Goal: Task Accomplishment & Management: Use online tool/utility

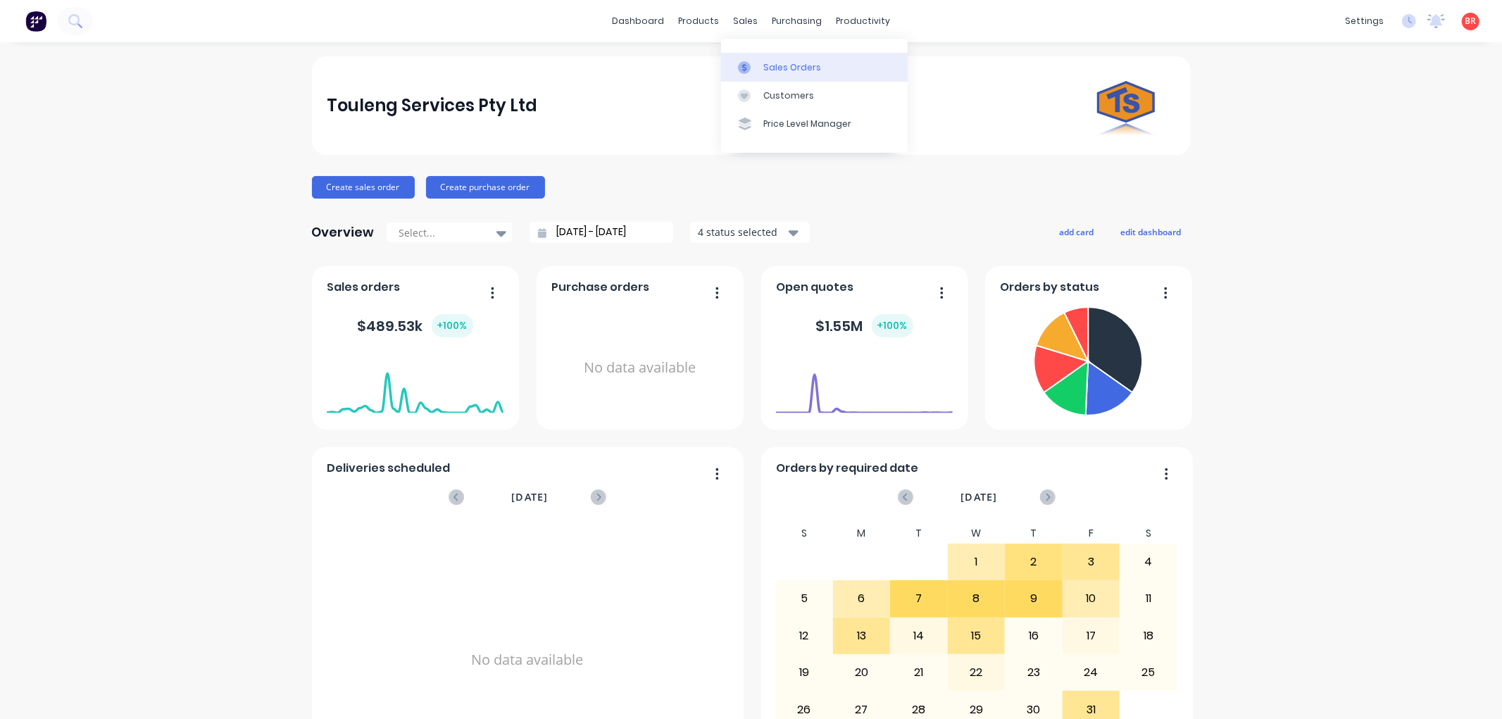
click at [796, 64] on div "Sales Orders" at bounding box center [792, 67] width 58 height 13
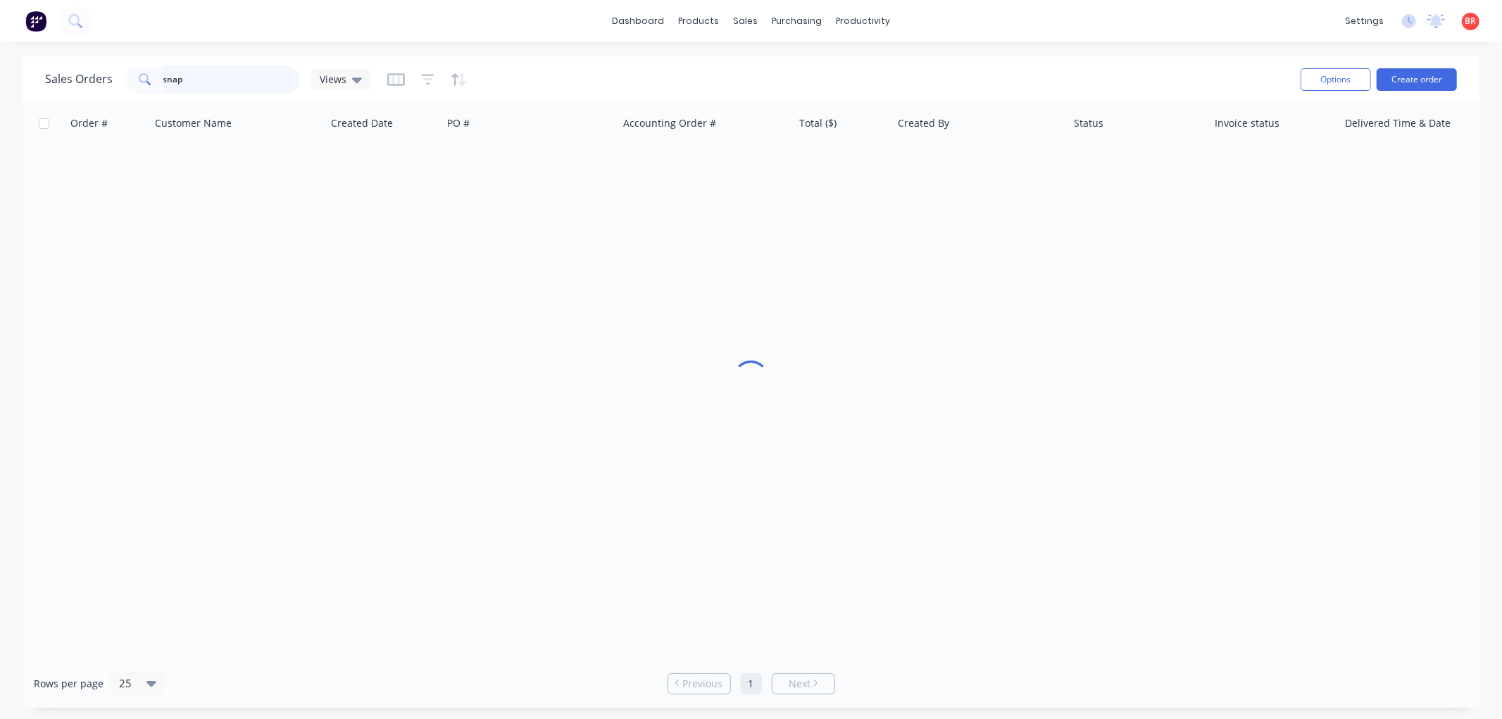
click at [217, 86] on input "snap" at bounding box center [231, 79] width 137 height 28
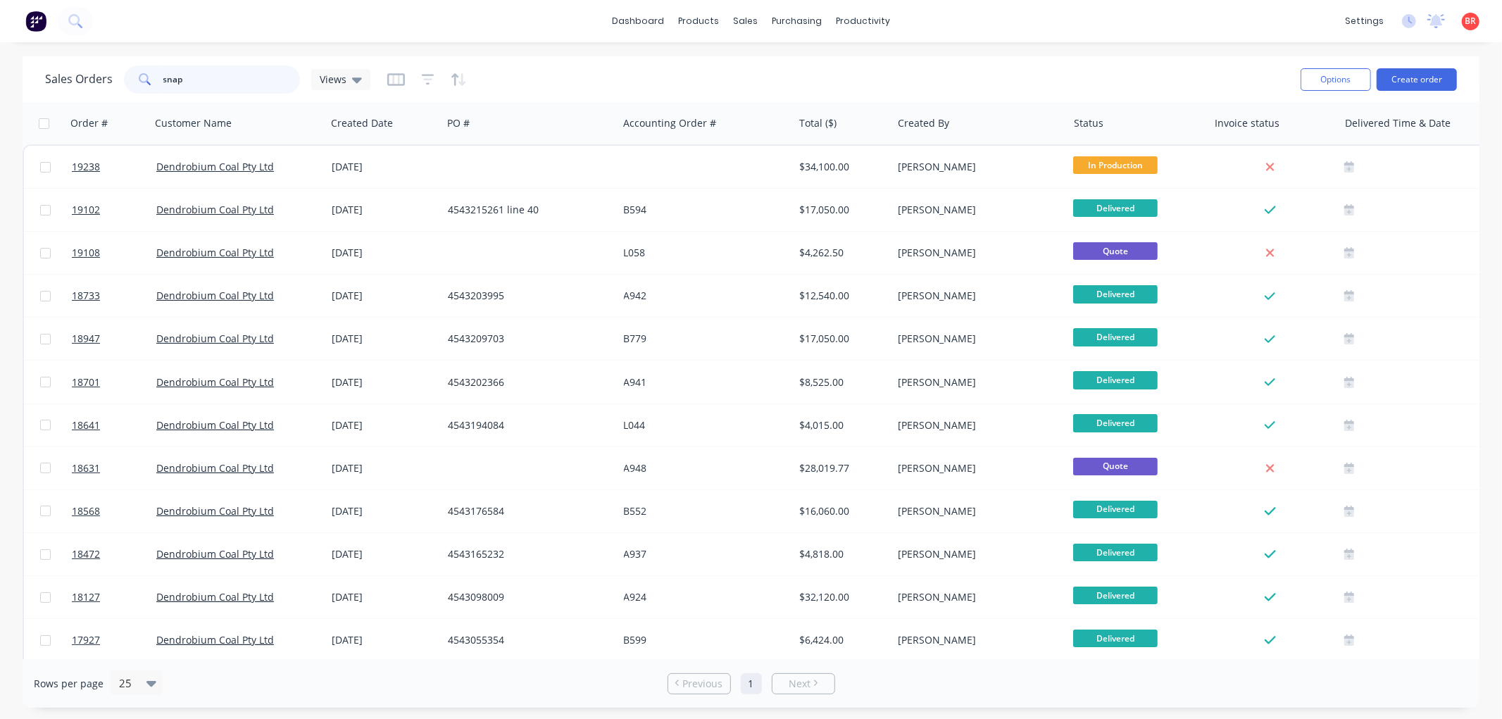
click at [217, 86] on input "snap" at bounding box center [231, 79] width 137 height 28
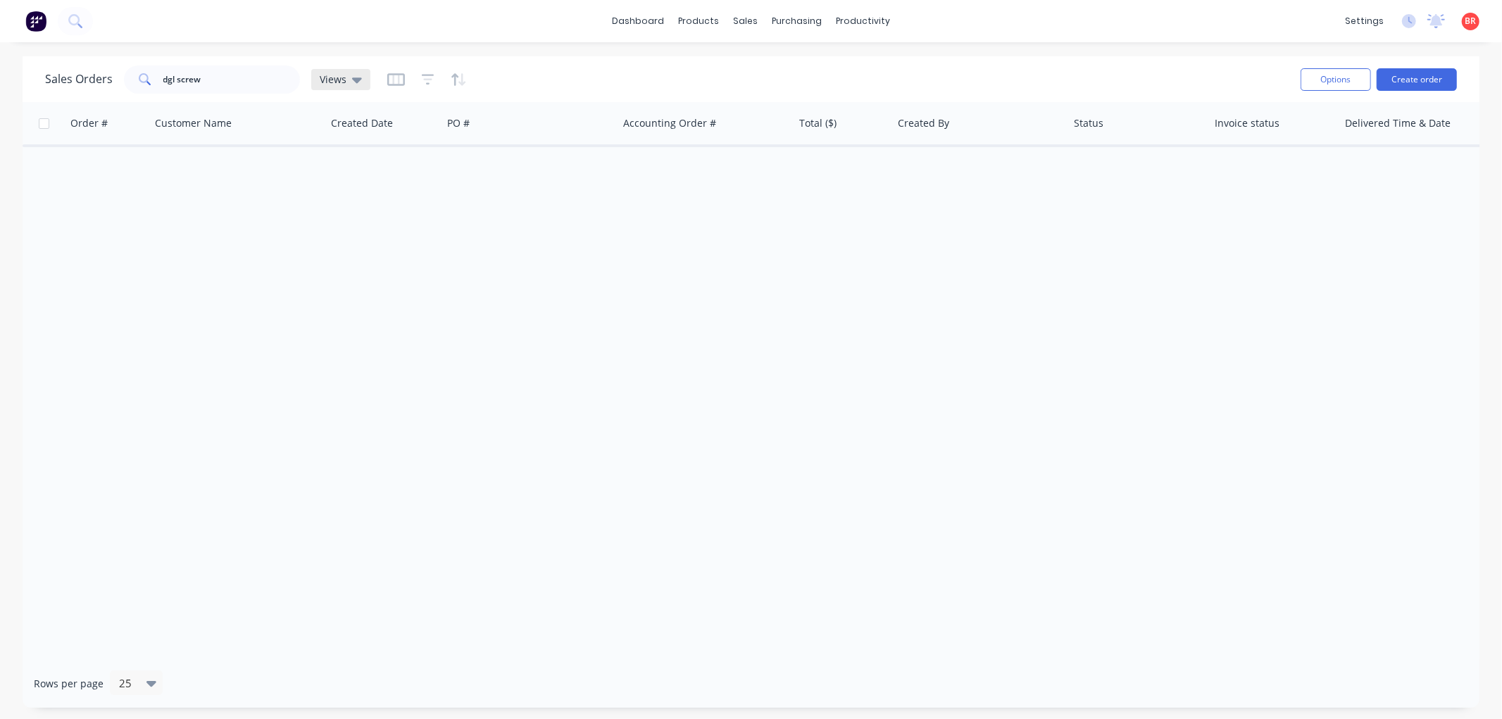
click at [346, 83] on div "Views" at bounding box center [341, 79] width 42 height 13
click at [229, 75] on input "dgl screw" at bounding box center [231, 79] width 137 height 28
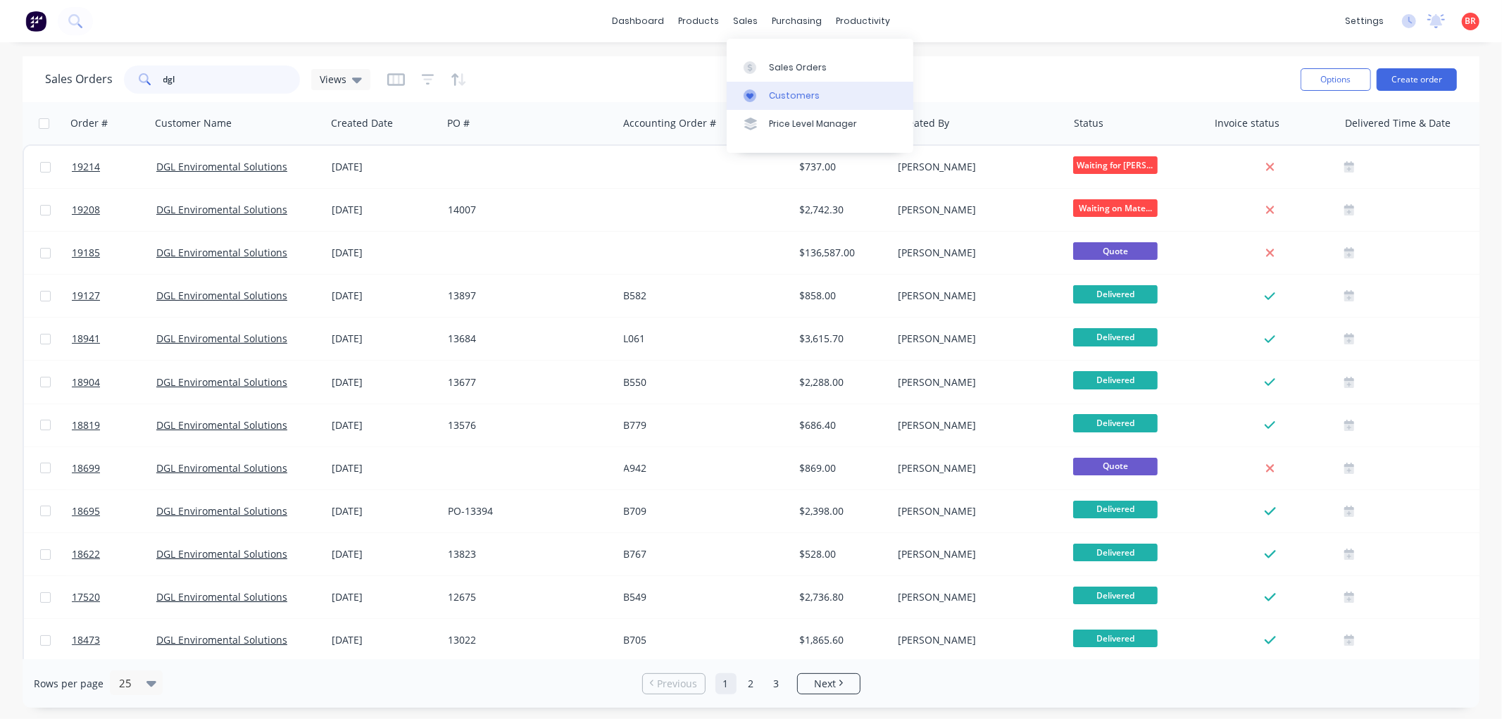
type input "dgl"
click at [784, 93] on div "Customers" at bounding box center [794, 95] width 51 height 13
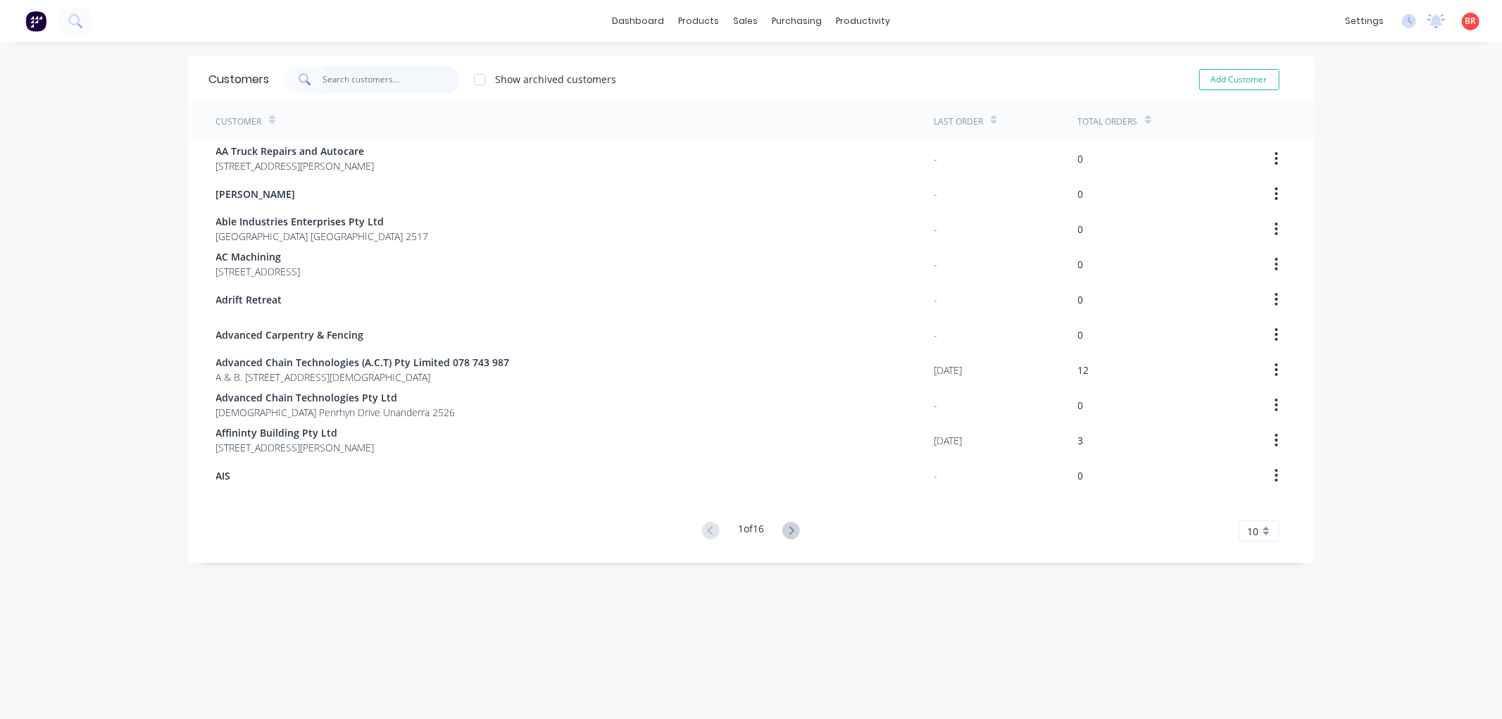
click at [384, 80] on input "text" at bounding box center [390, 79] width 137 height 28
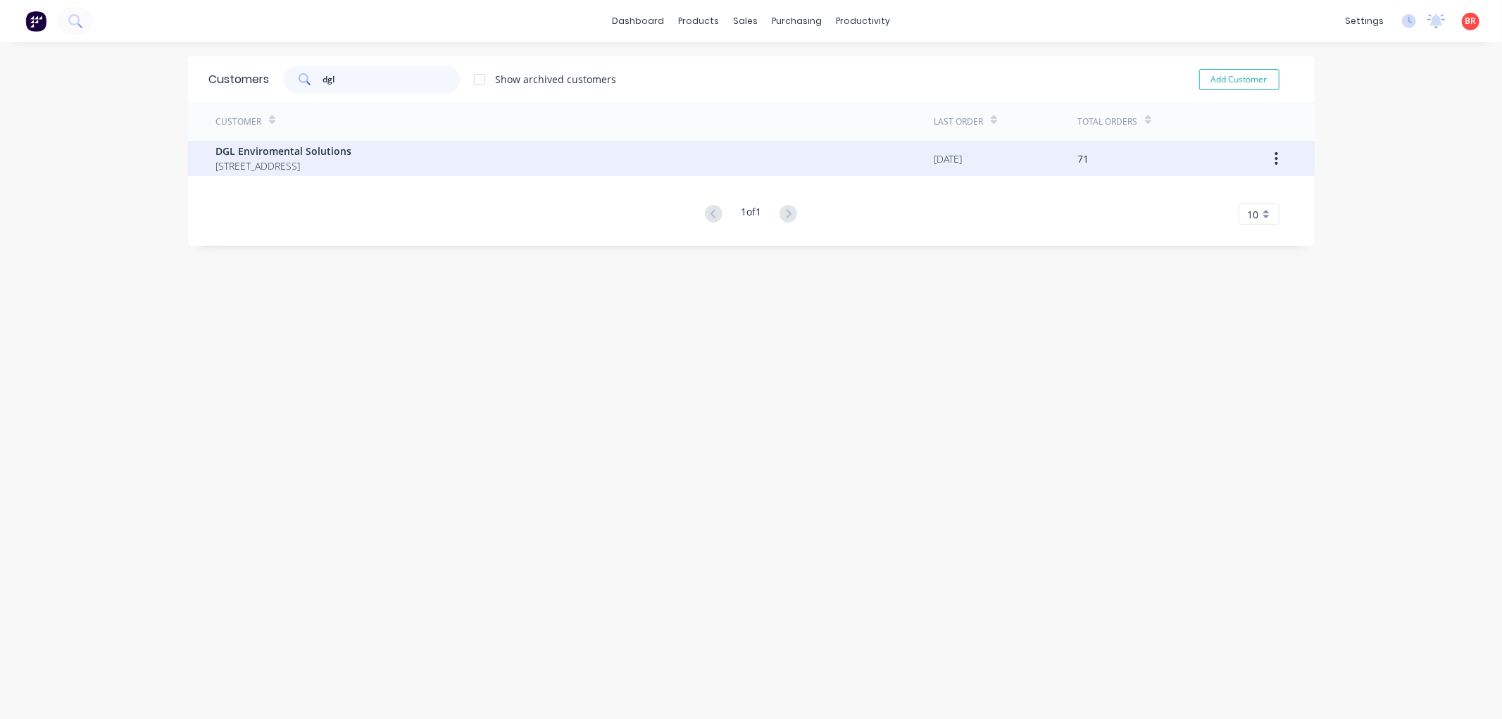
type input "dgl"
click at [308, 151] on span "DGL Enviromental Solutions" at bounding box center [284, 151] width 136 height 15
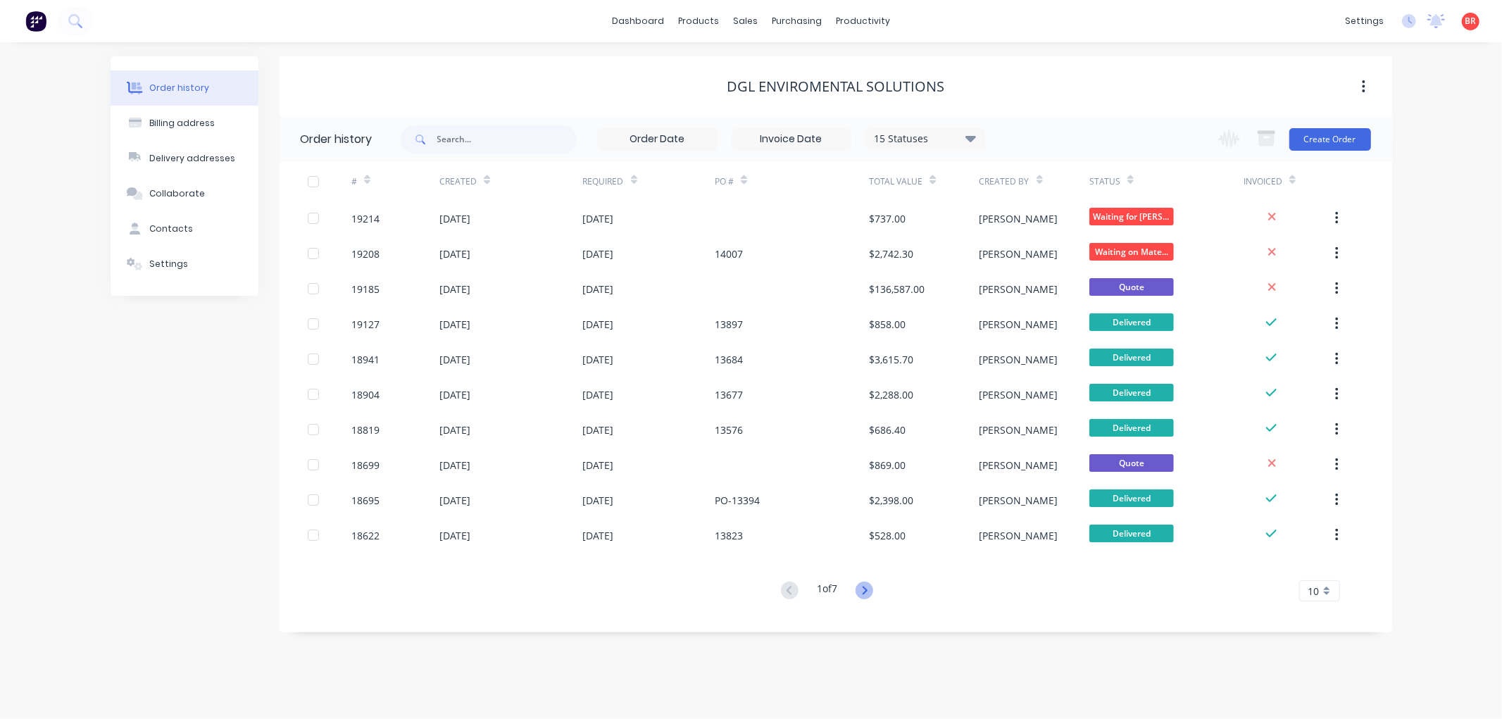
click at [864, 588] on icon at bounding box center [864, 590] width 18 height 18
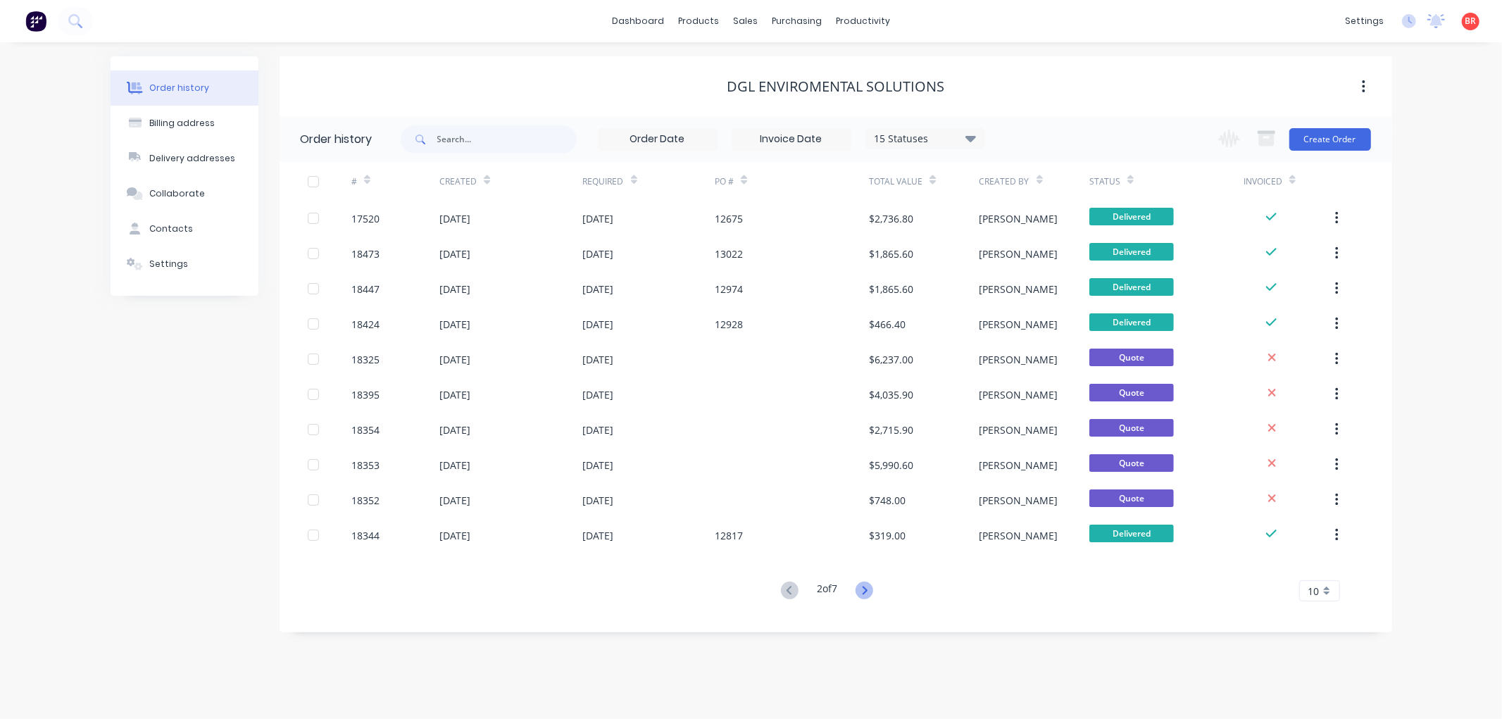
click at [867, 593] on icon at bounding box center [864, 590] width 5 height 8
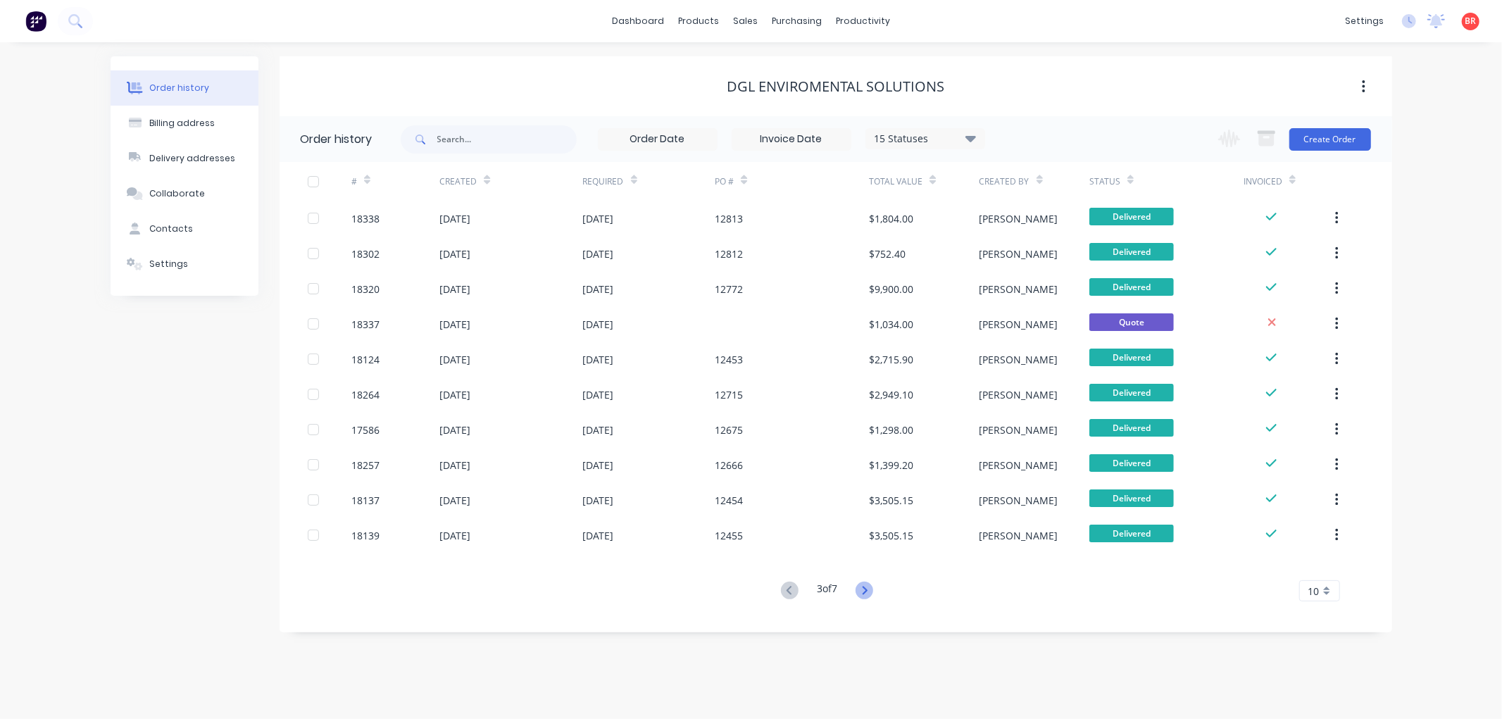
click at [867, 586] on icon at bounding box center [864, 590] width 18 height 18
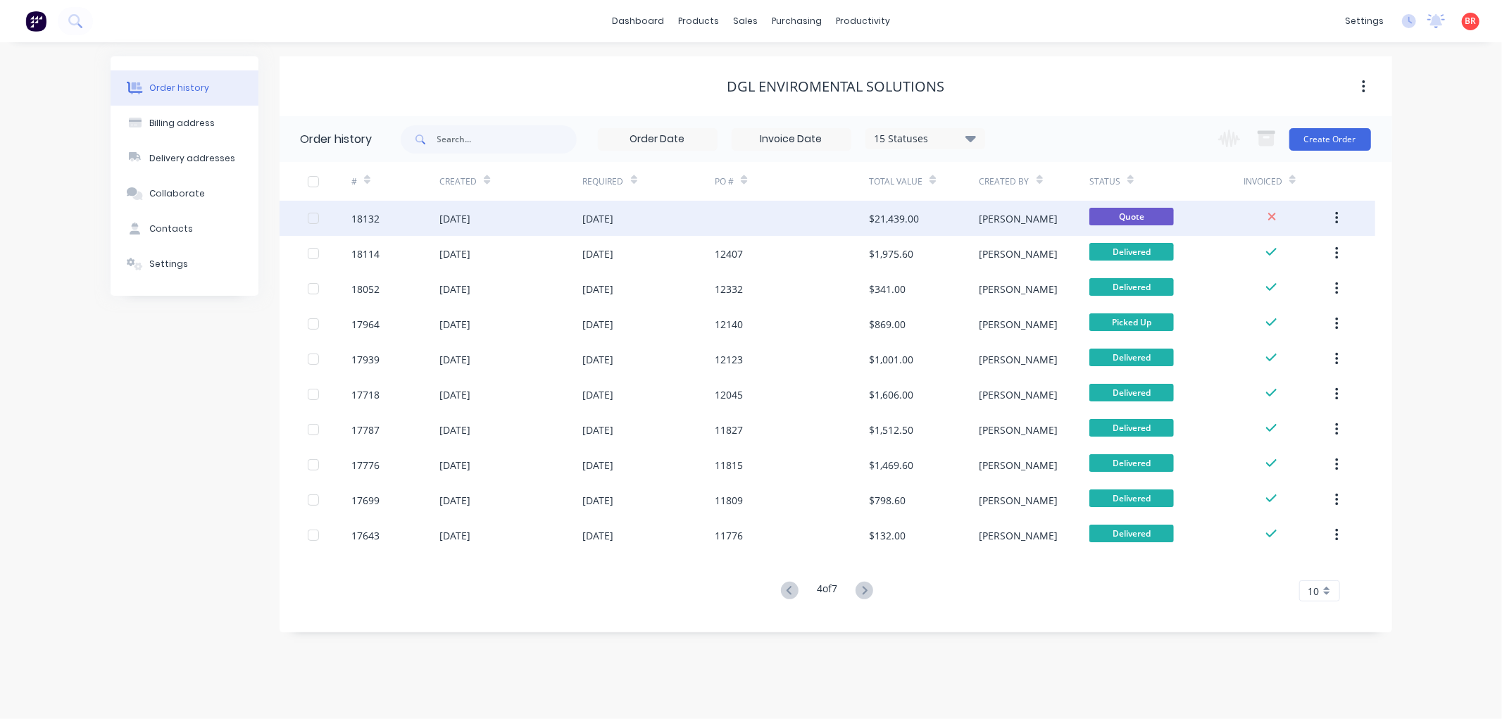
click at [373, 217] on div "18132" at bounding box center [365, 218] width 28 height 15
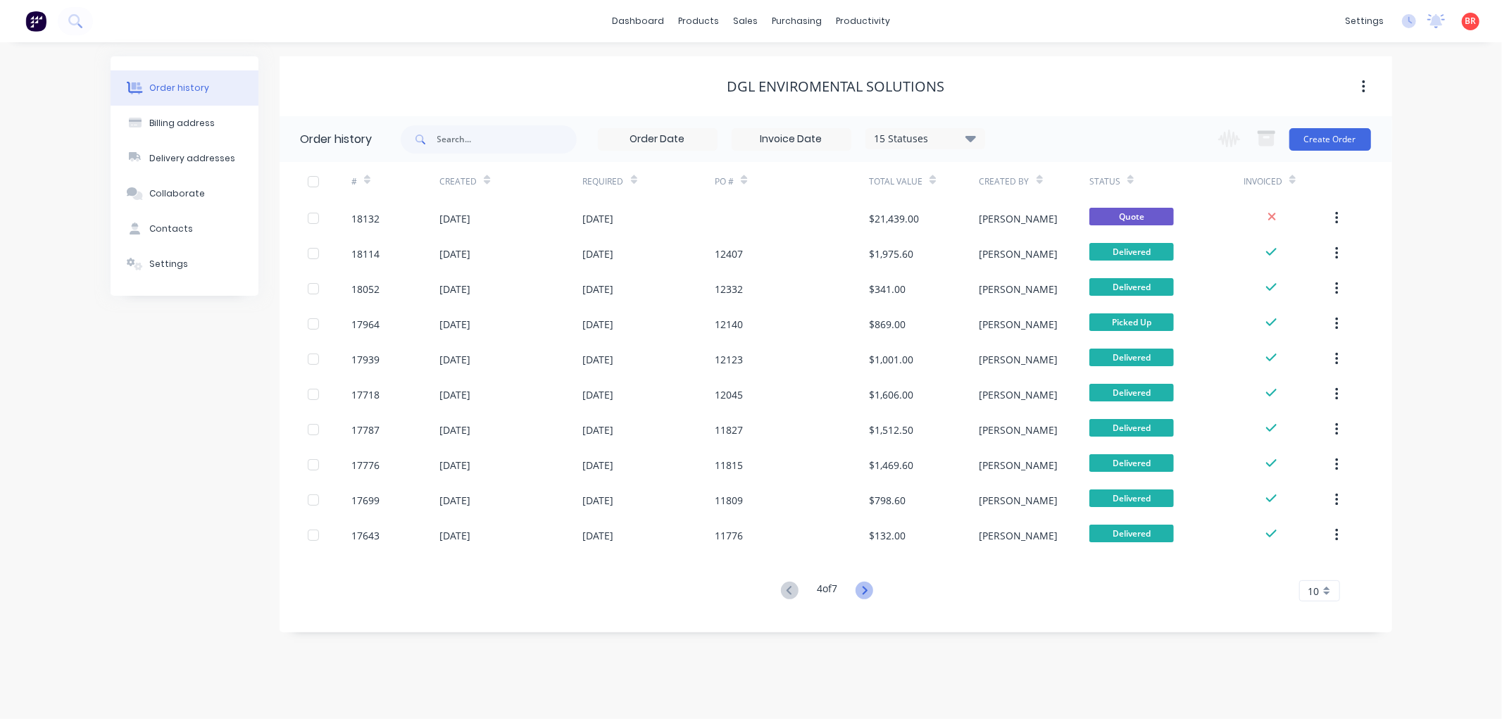
click at [864, 588] on icon at bounding box center [864, 590] width 18 height 18
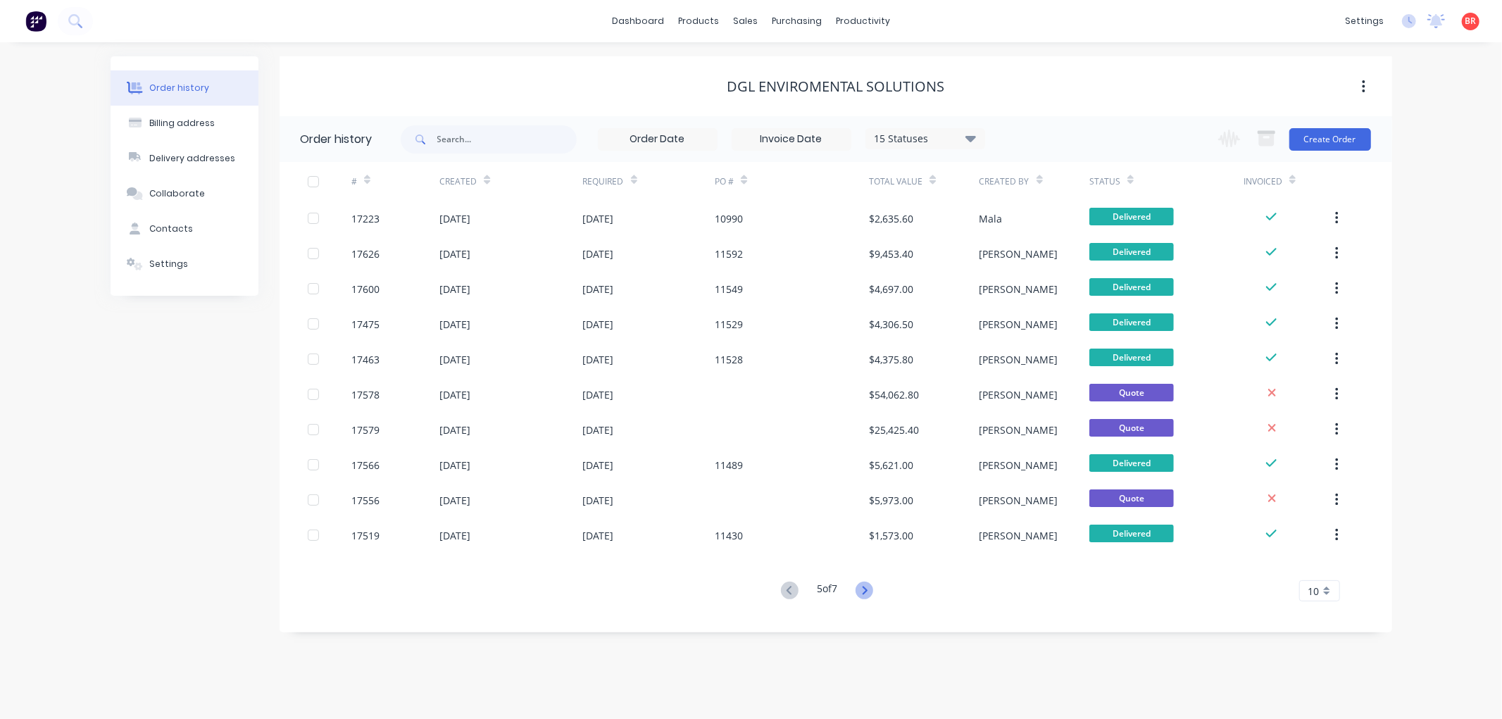
click at [864, 590] on icon at bounding box center [864, 590] width 18 height 18
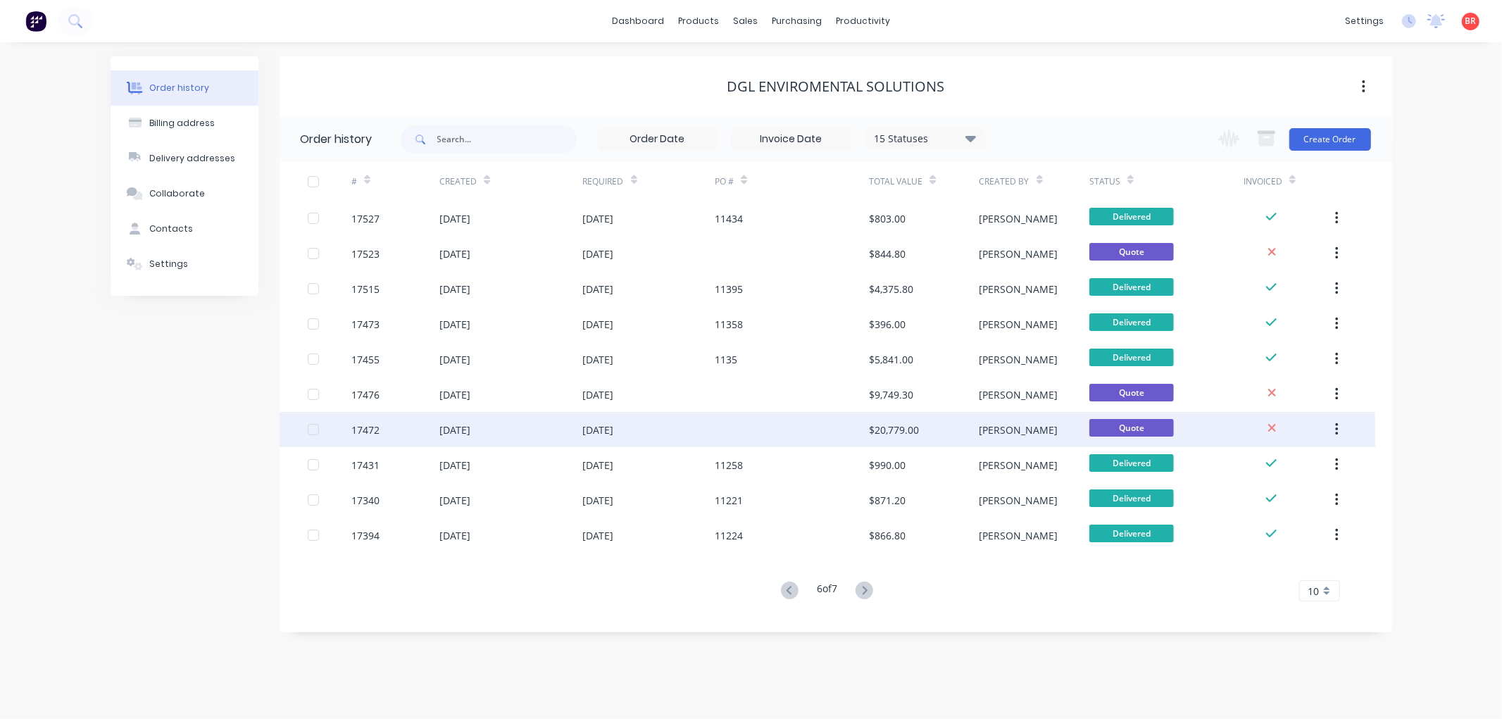
click at [581, 427] on div "05 Jul 2024" at bounding box center [510, 429] width 143 height 35
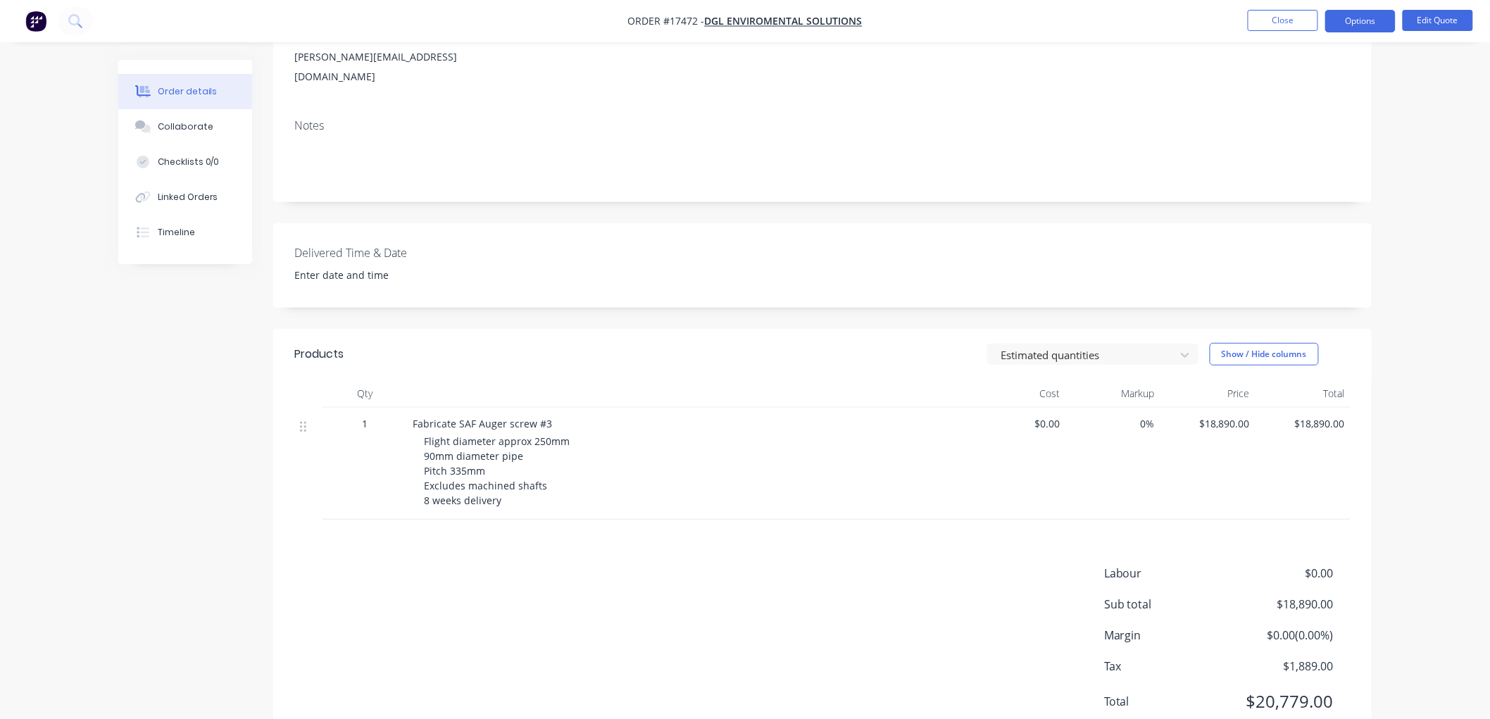
scroll to position [240, 0]
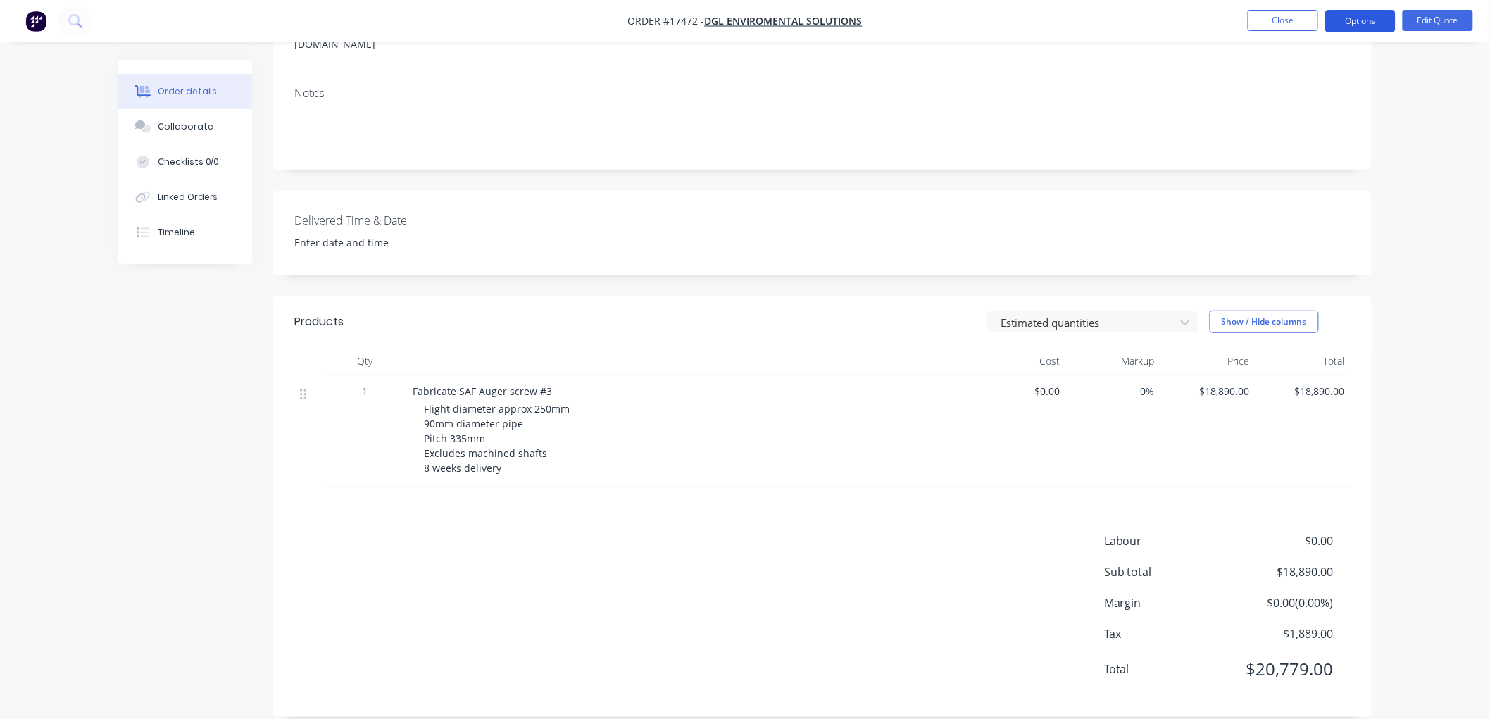
click at [1333, 23] on button "Options" at bounding box center [1360, 21] width 70 height 23
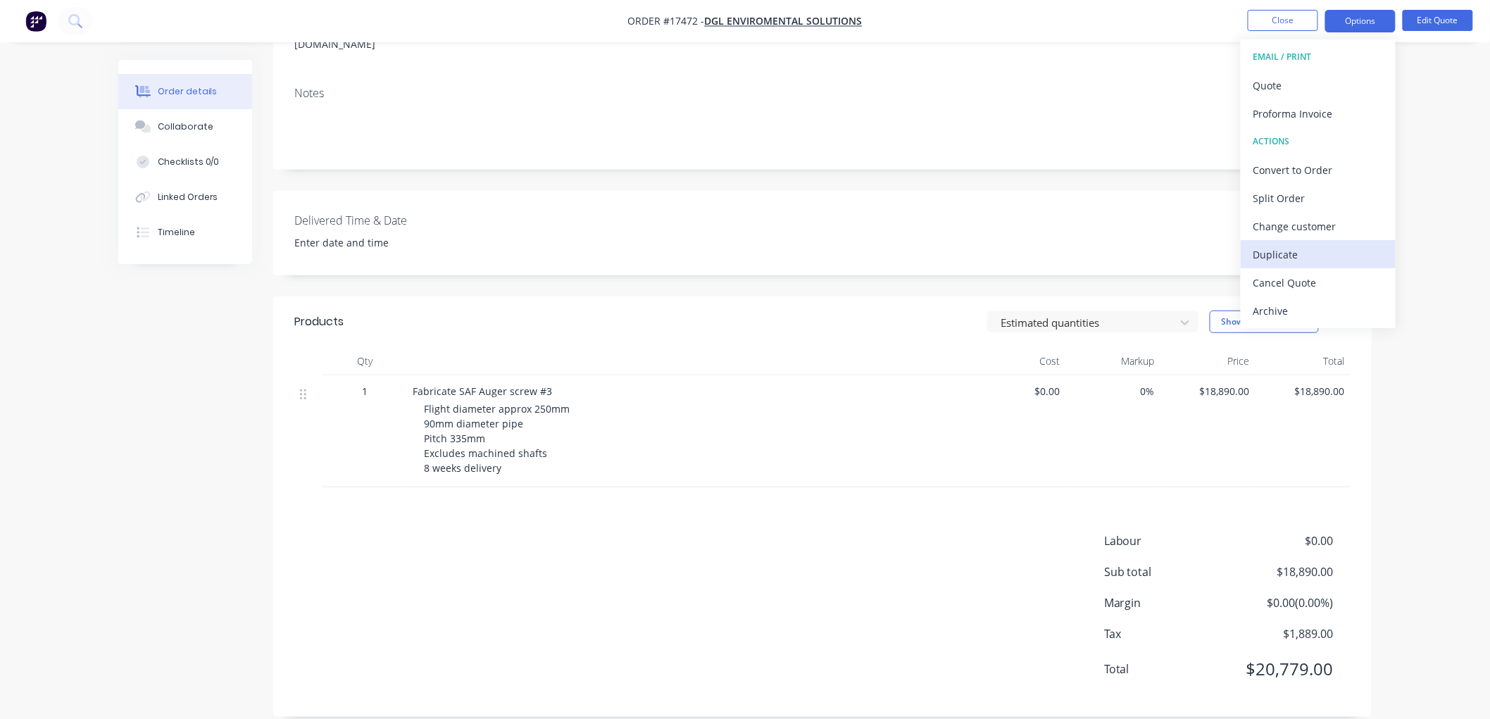
click at [1273, 251] on div "Duplicate" at bounding box center [1318, 254] width 130 height 20
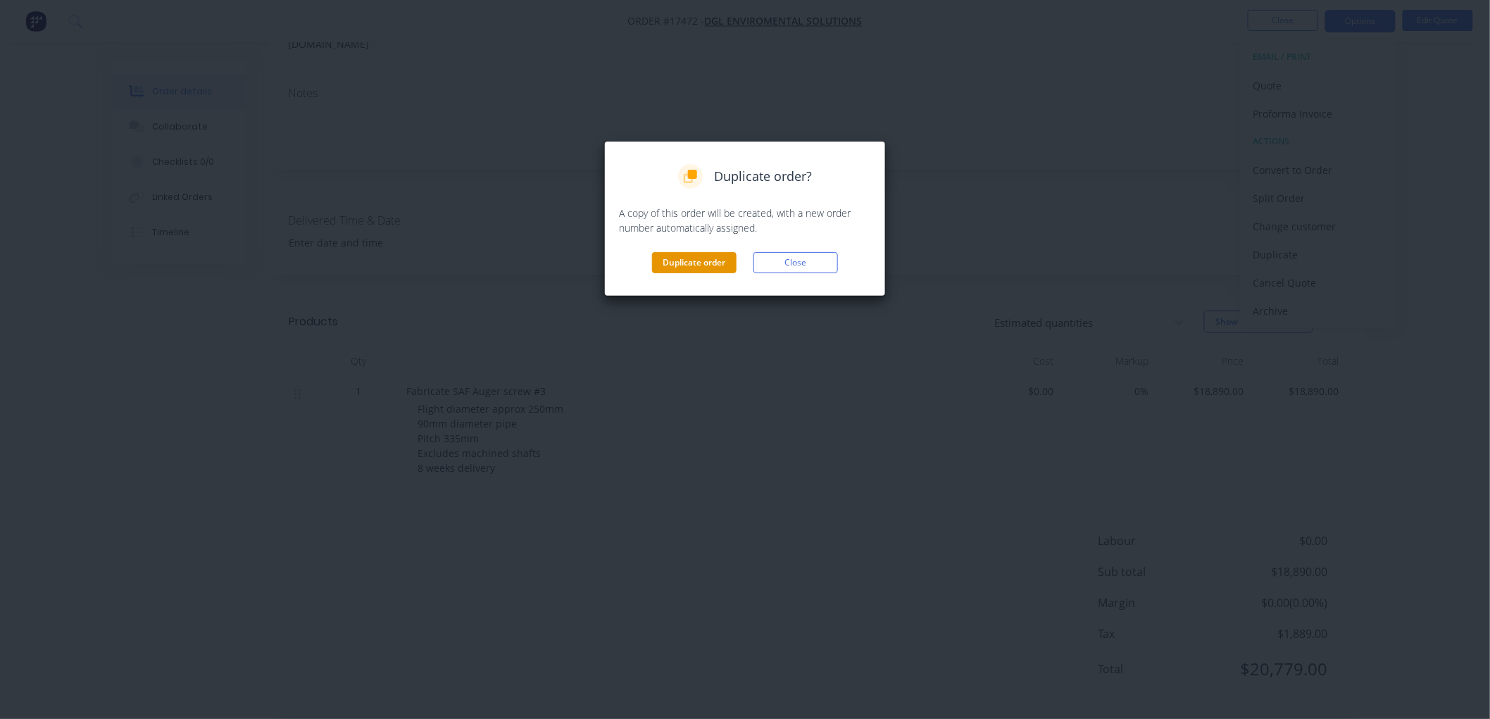
click at [684, 259] on button "Duplicate order" at bounding box center [694, 262] width 84 height 21
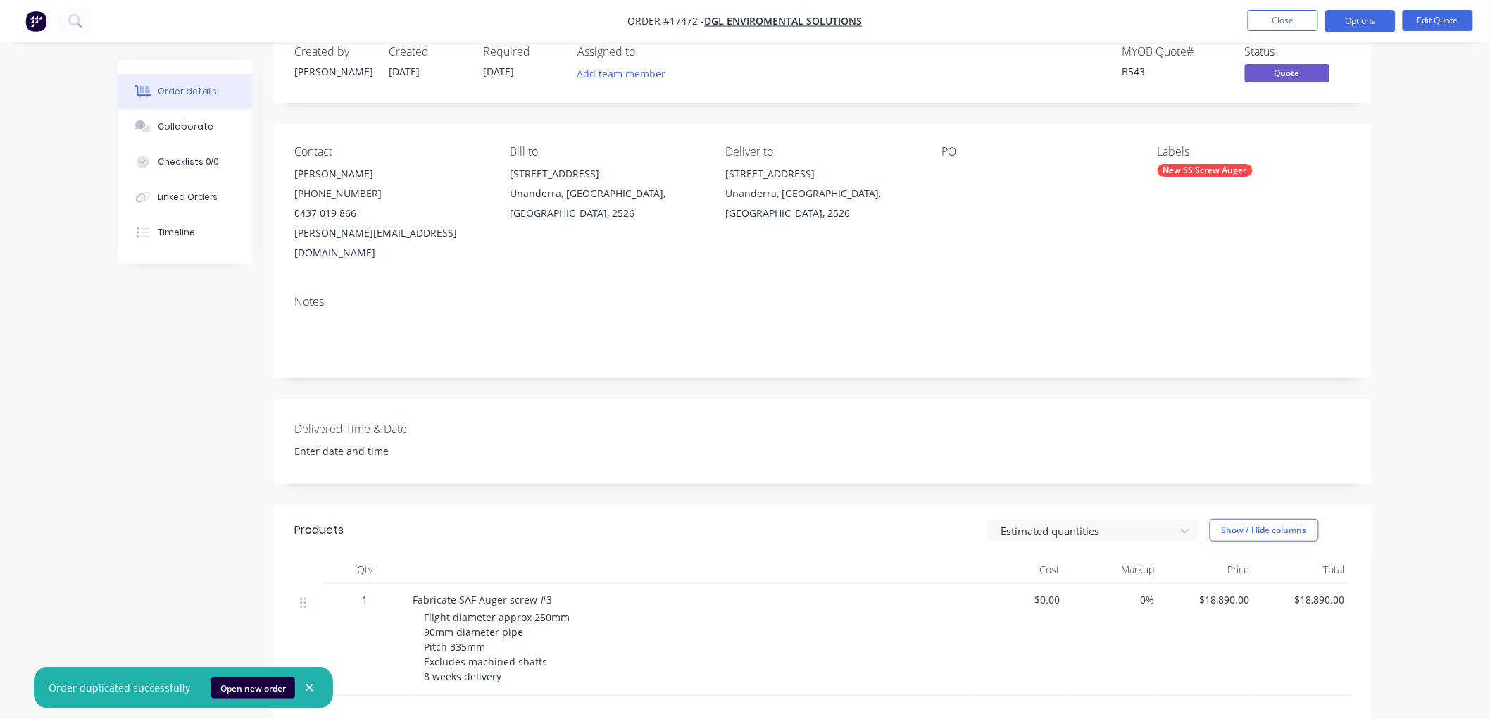
scroll to position [0, 0]
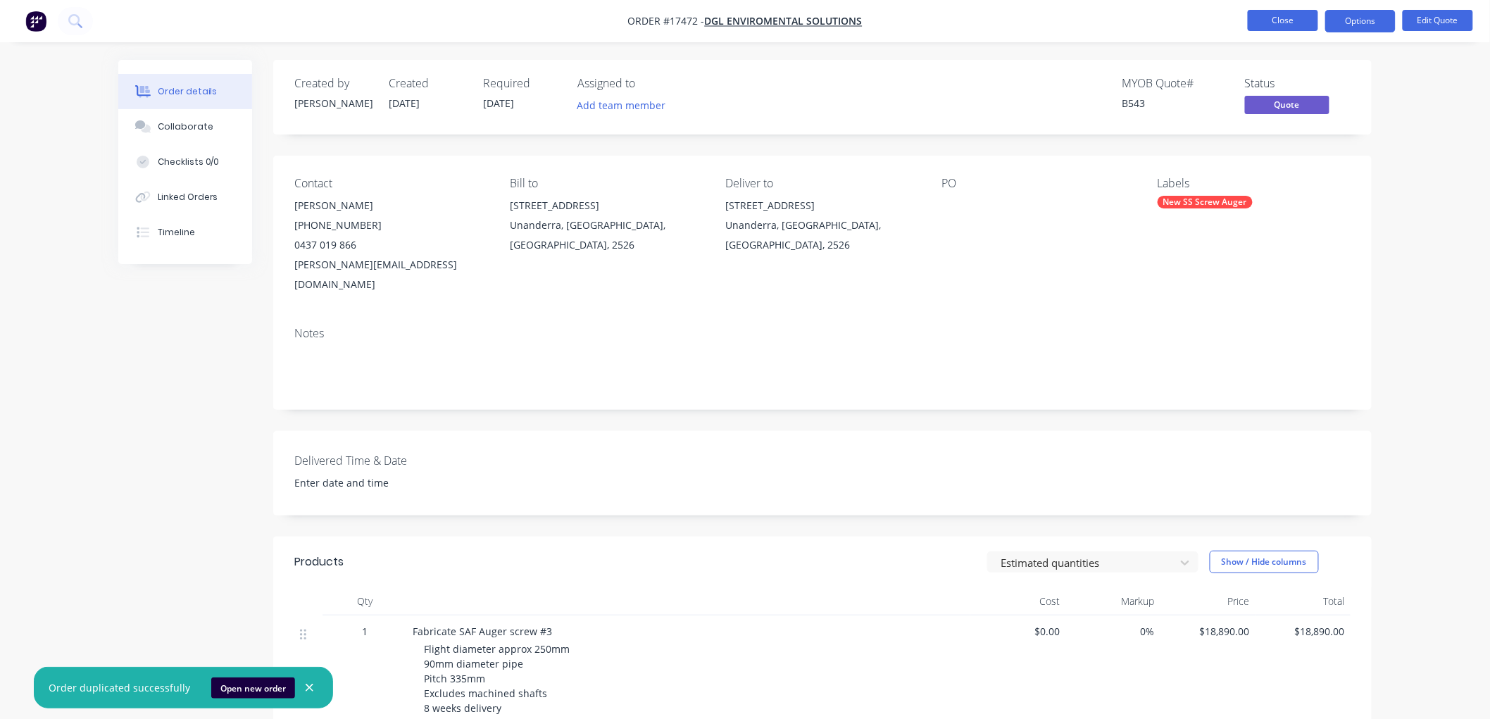
click at [1265, 22] on button "Close" at bounding box center [1282, 20] width 70 height 21
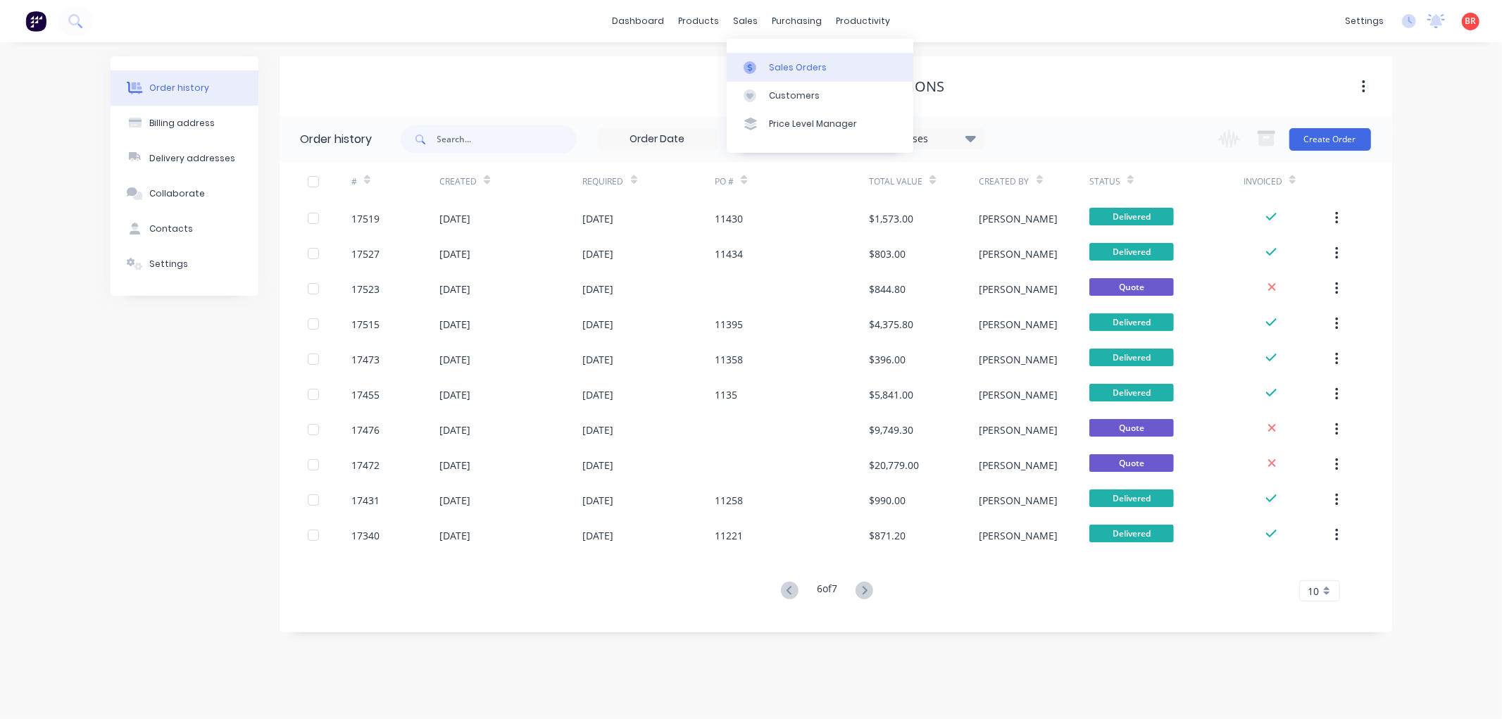
click at [784, 64] on div "Sales Orders" at bounding box center [798, 67] width 58 height 13
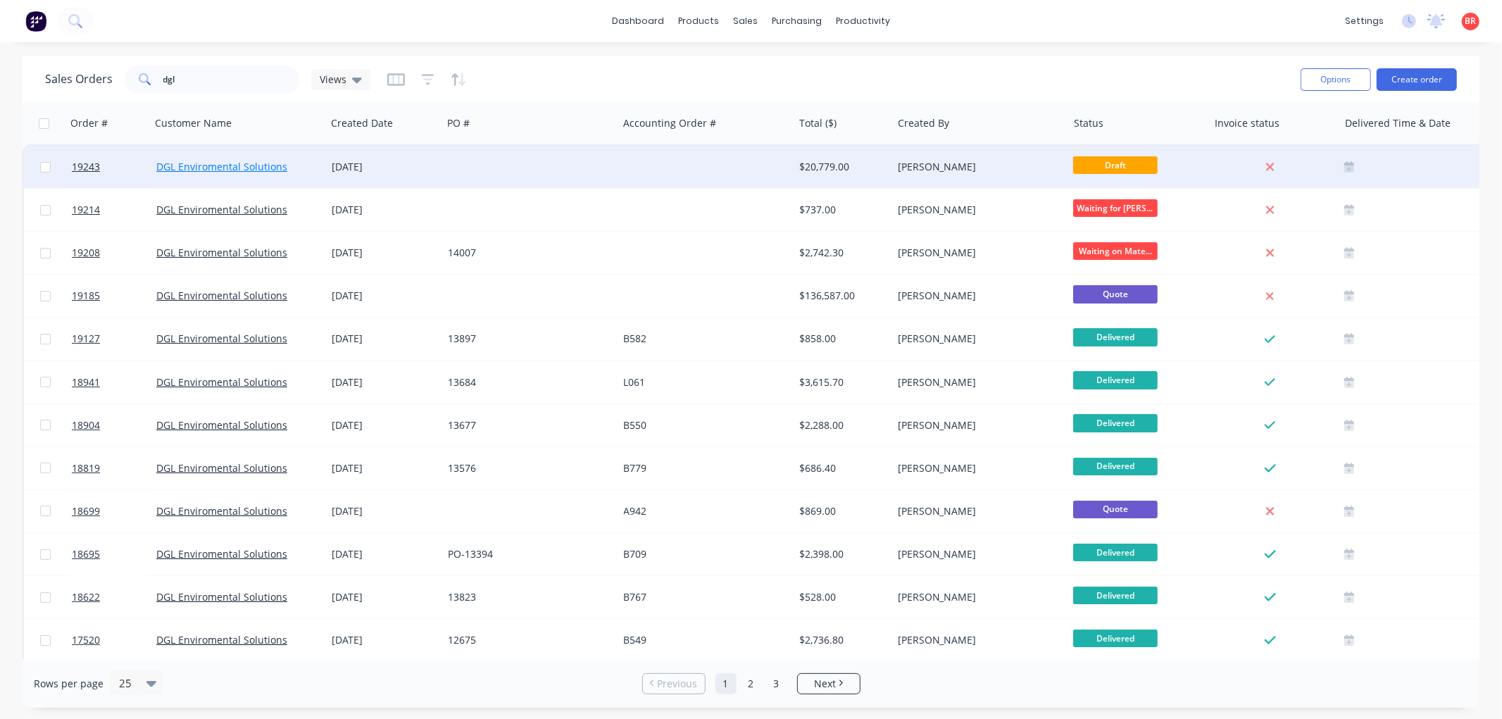
click at [224, 162] on link "DGL Enviromental Solutions" at bounding box center [221, 166] width 131 height 13
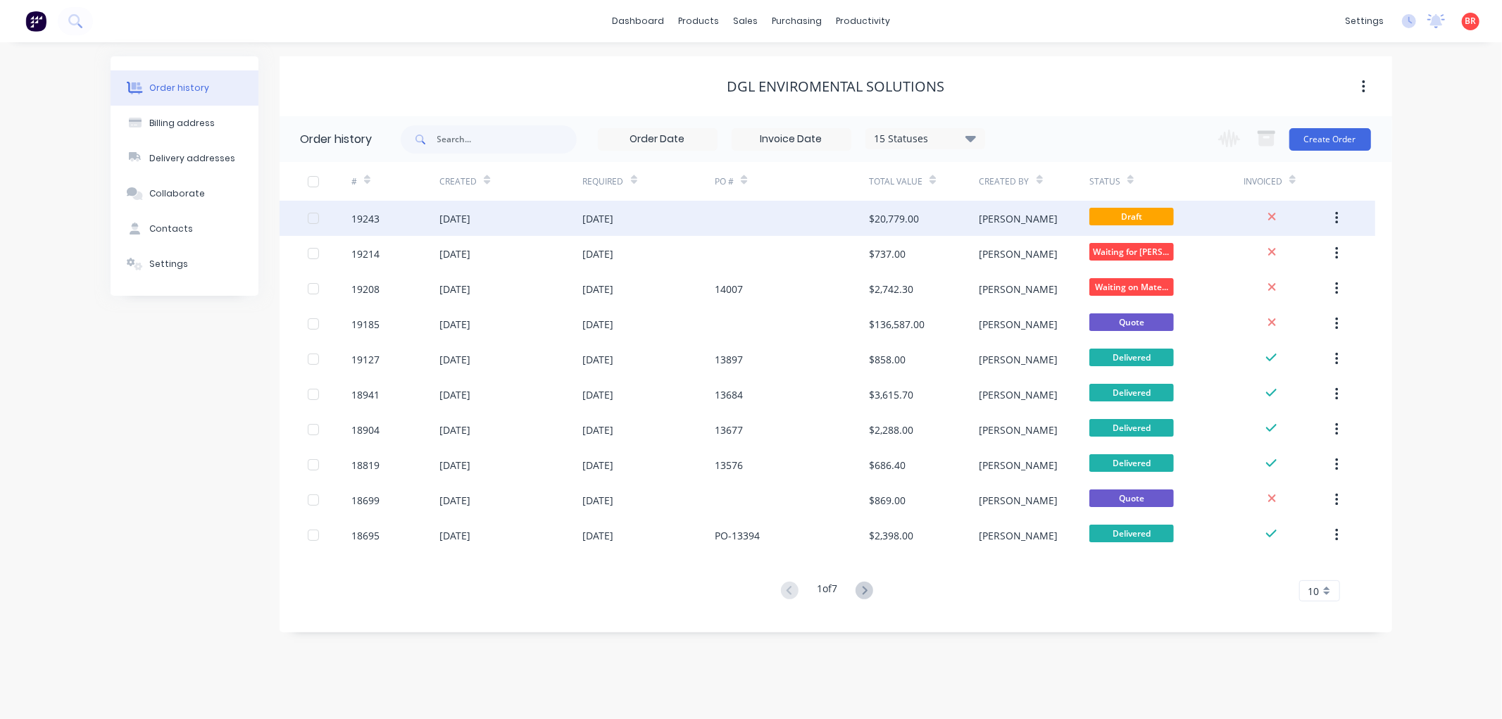
click at [435, 214] on div "19243" at bounding box center [395, 218] width 88 height 35
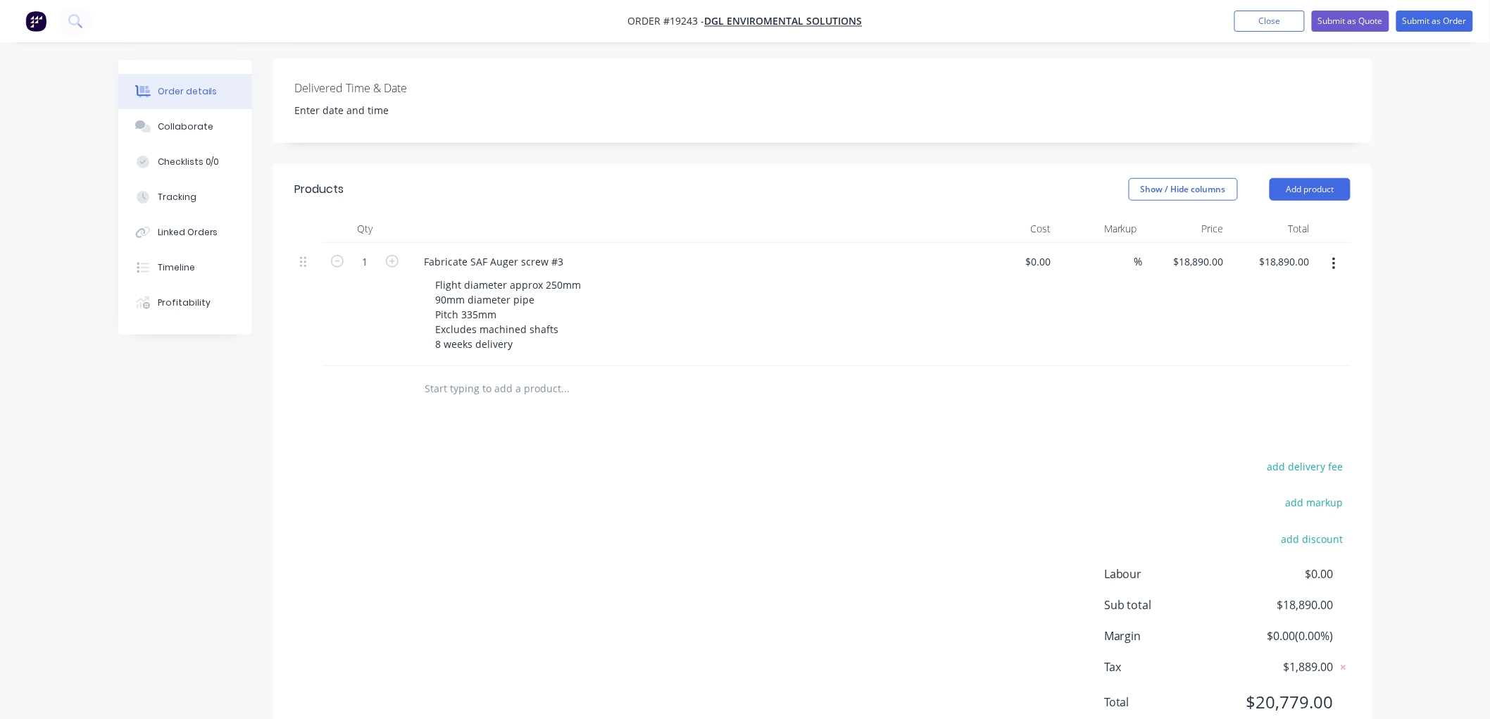
scroll to position [408, 0]
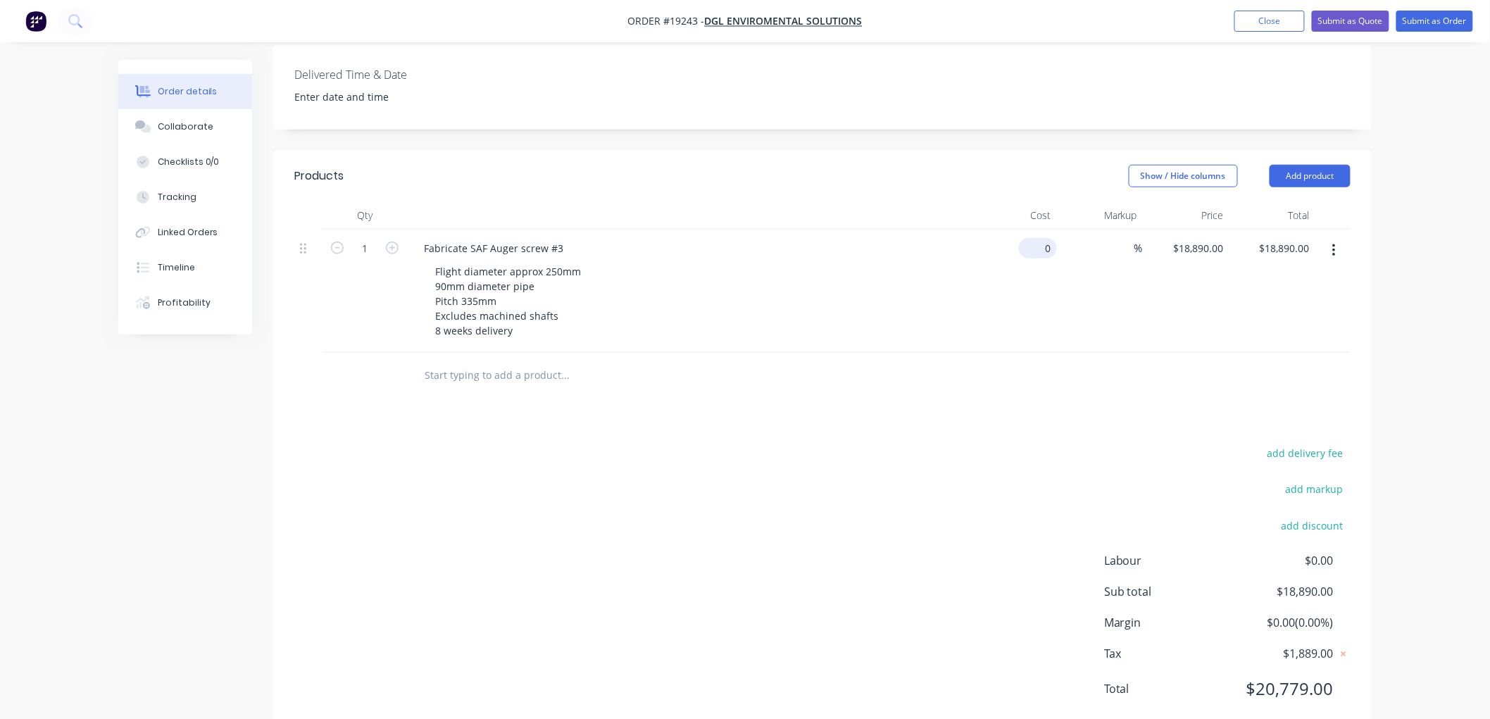
click at [1049, 238] on input "0" at bounding box center [1040, 248] width 32 height 20
type input "$18,180.00"
click at [1449, 229] on div "Order details Collaborate Checklists 0/0 Tracking Linked Orders Timeline Profit…" at bounding box center [745, 175] width 1490 height 1166
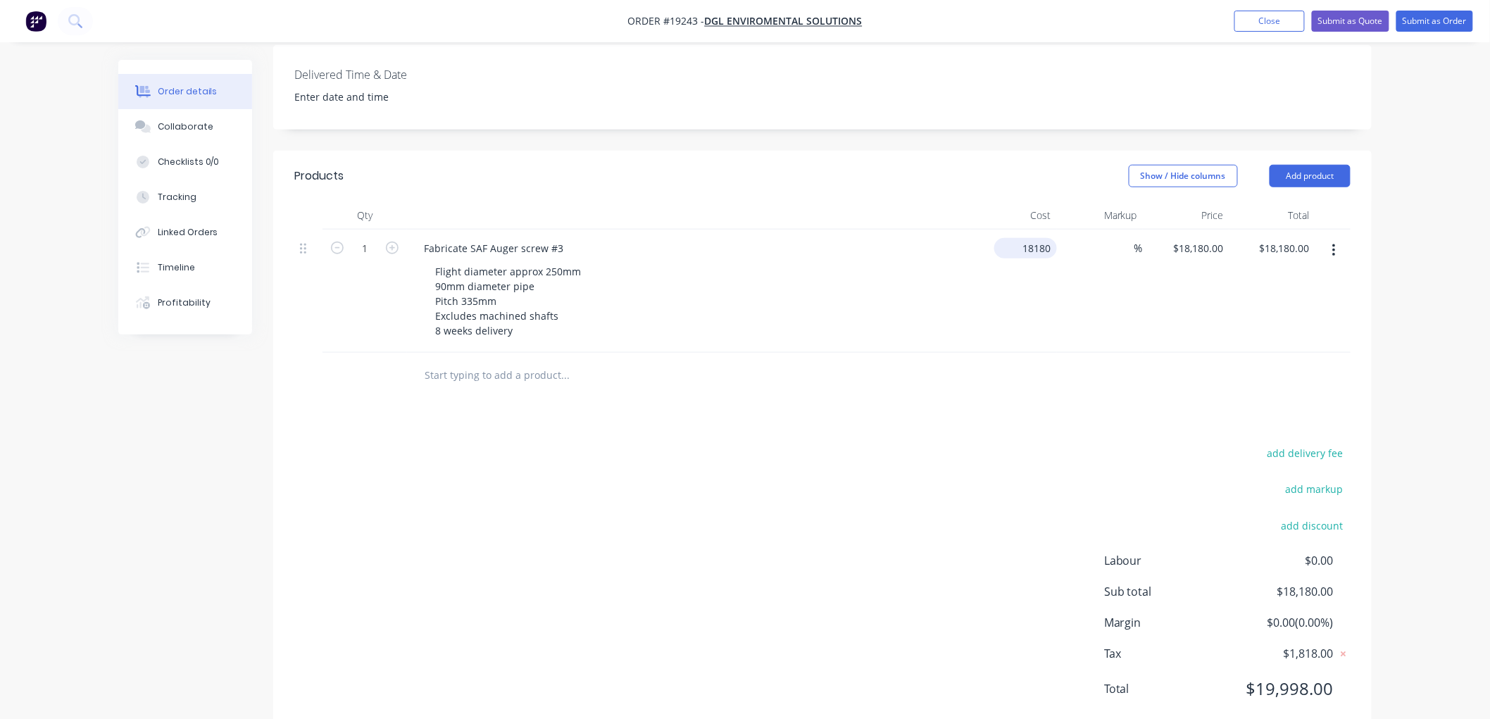
click at [1026, 238] on input "18180" at bounding box center [1028, 248] width 57 height 20
type input "$17,964.00"
click at [1420, 225] on div "Order details Collaborate Checklists 0/0 Tracking Linked Orders Timeline Profit…" at bounding box center [745, 175] width 1490 height 1166
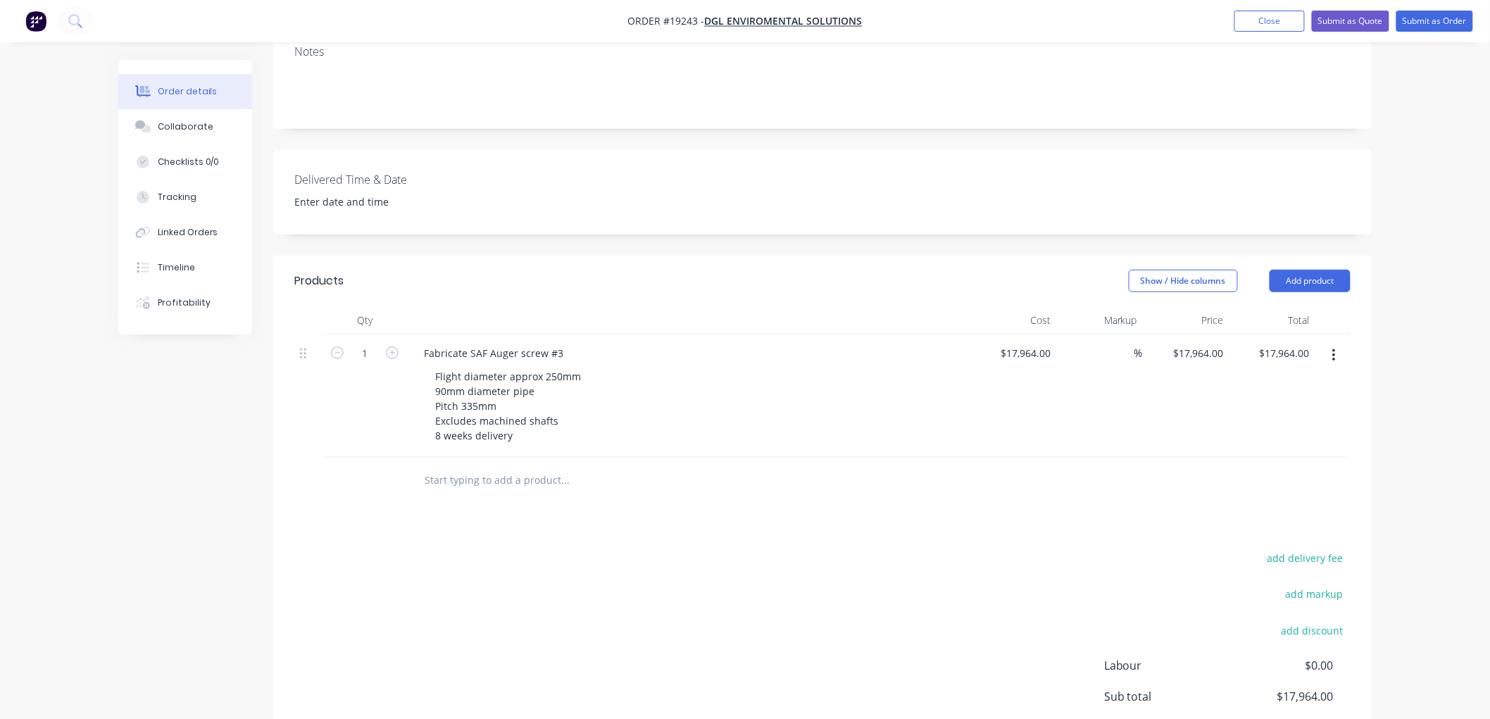
scroll to position [329, 0]
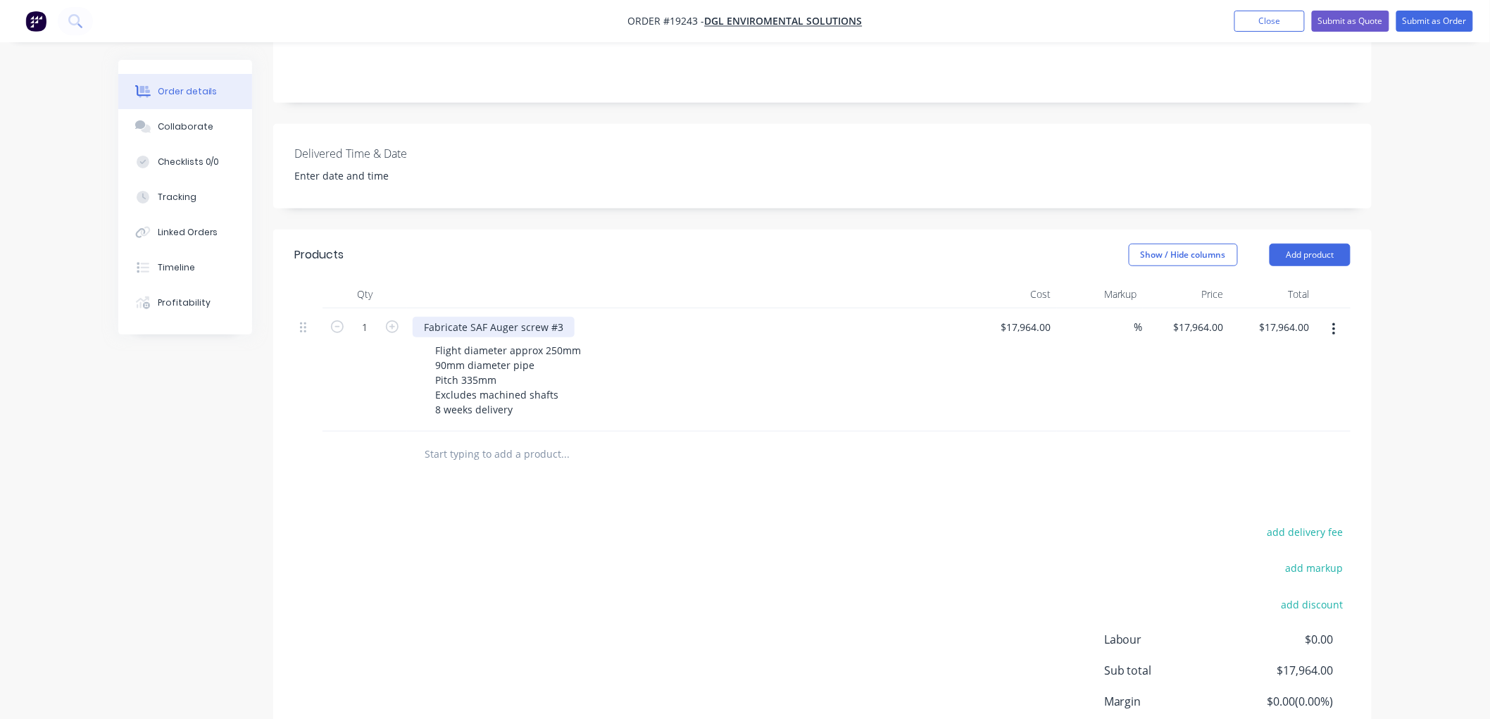
click at [561, 317] on div "Fabricate SAF Auger screw #3" at bounding box center [494, 327] width 162 height 20
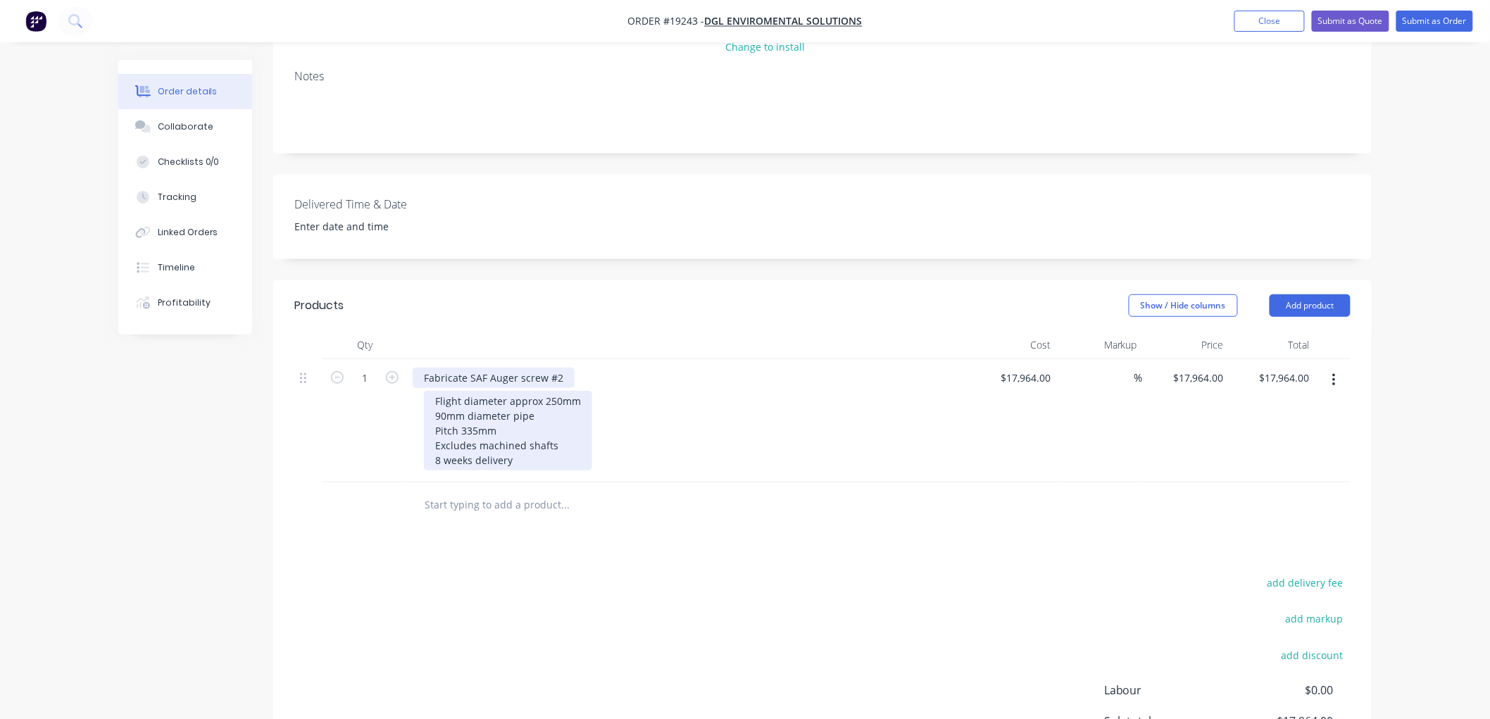
scroll to position [251, 0]
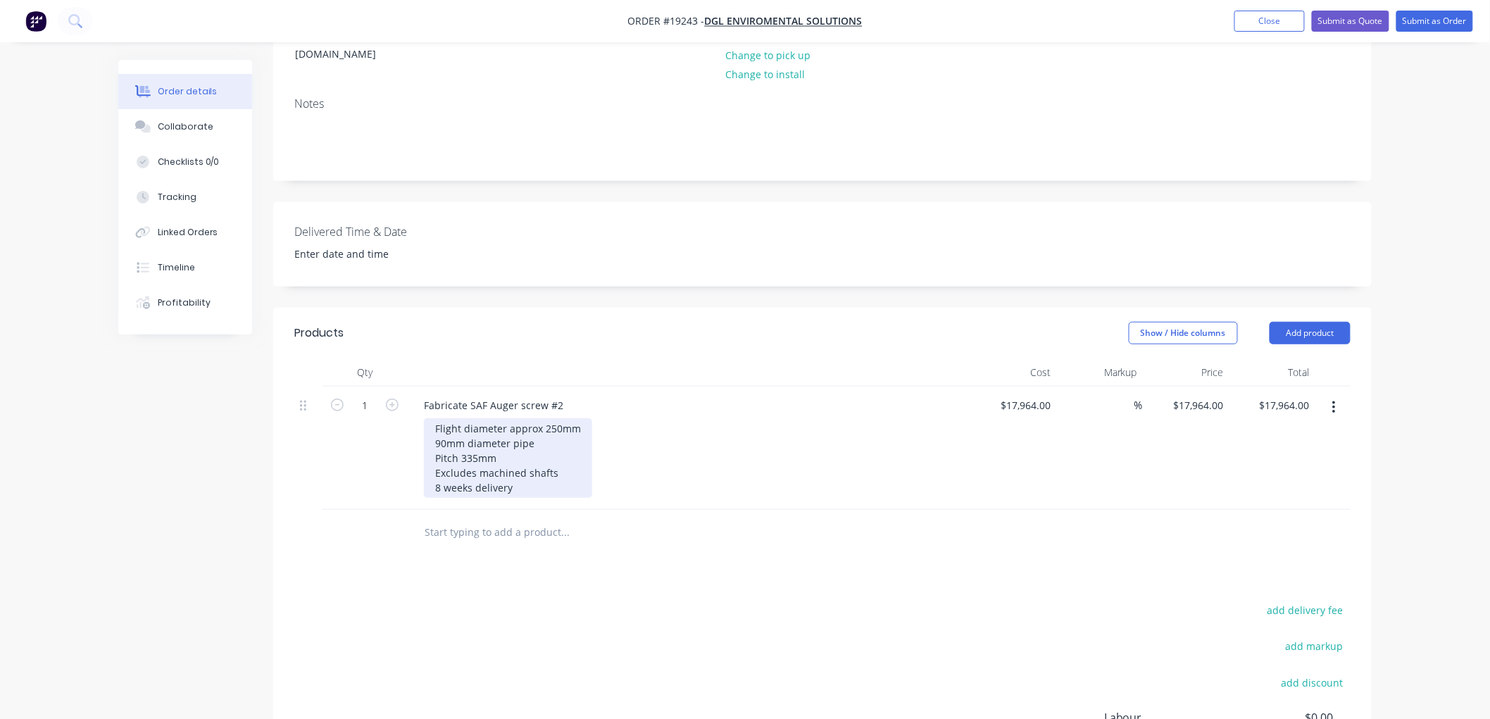
click at [469, 421] on div "Flight diameter approx 250mm 90mm diameter pipe Pitch 335mm Excludes machined s…" at bounding box center [508, 458] width 168 height 80
click at [477, 418] on div "Flight diameter approx 250mm 90mm diameter pipe Pitch 335mm Excludes machined s…" at bounding box center [508, 458] width 168 height 80
drag, startPoint x: 538, startPoint y: 388, endPoint x: 508, endPoint y: 391, distance: 30.5
click at [508, 418] on div "Flight diameter approx 250mm 90mm diameter pipe Pitch 225mm Excludes machined s…" at bounding box center [508, 458] width 168 height 80
click at [540, 418] on div "Flight diameter 250mm 90mm diameter pipe Pitch 225mm Excludes machined shafts 8…" at bounding box center [497, 458] width 146 height 80
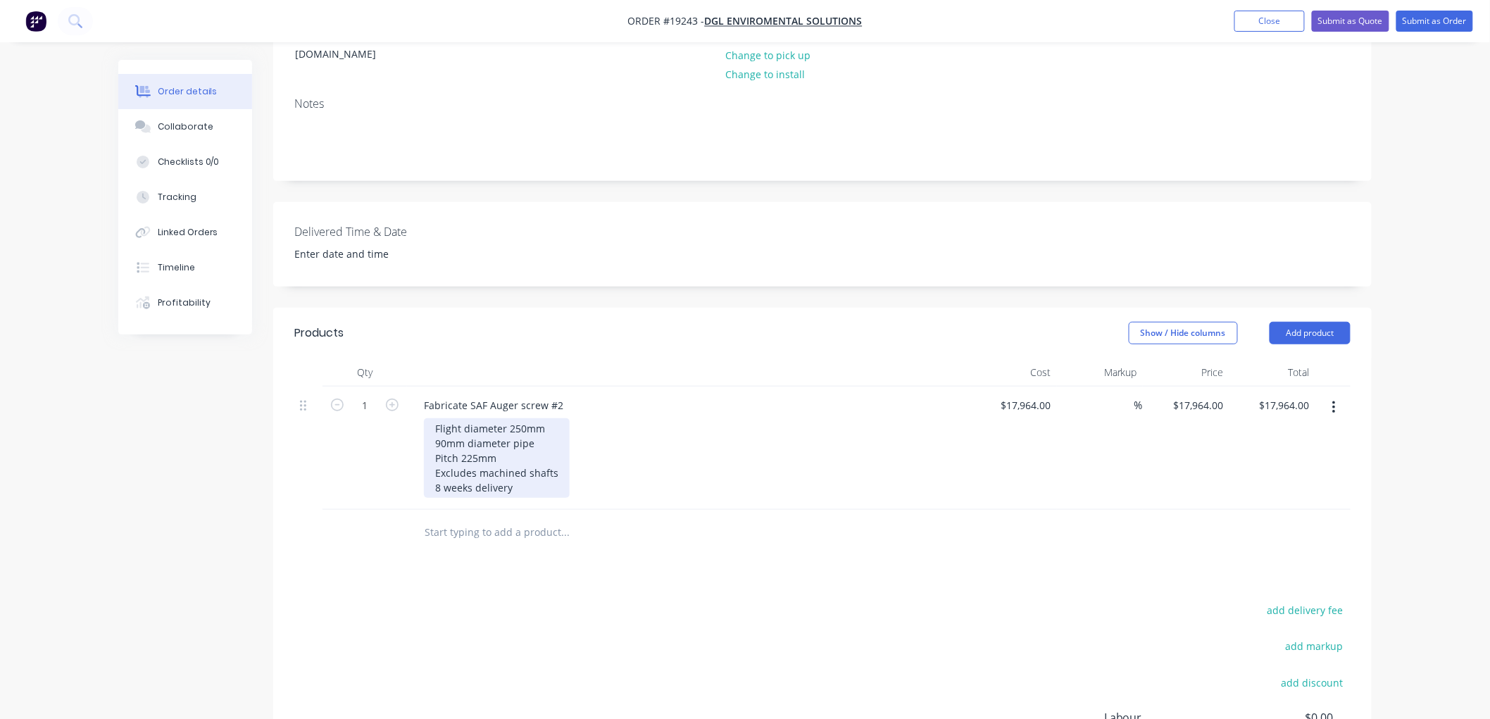
click at [523, 446] on div "Flight diameter 250mm 90mm diameter pipe Pitch 225mm Excludes machined shafts 8…" at bounding box center [497, 458] width 146 height 80
click at [516, 420] on div "Flight diameter 250mm 90mm diameter pipe Pitch 225mm Excludes machined shafts 8…" at bounding box center [497, 458] width 146 height 80
drag, startPoint x: 527, startPoint y: 404, endPoint x: 426, endPoint y: 404, distance: 100.7
click at [426, 418] on div "Flight diameter 250mm 90mm diameter pipe Pitch 225mm 5140mm O/A Excludes machin…" at bounding box center [497, 465] width 146 height 94
click at [531, 418] on div "Flight diameter 250mm 90mm diameter pipe Pitch 225mm 5140mm O/A Excludes machin…" at bounding box center [497, 465] width 146 height 94
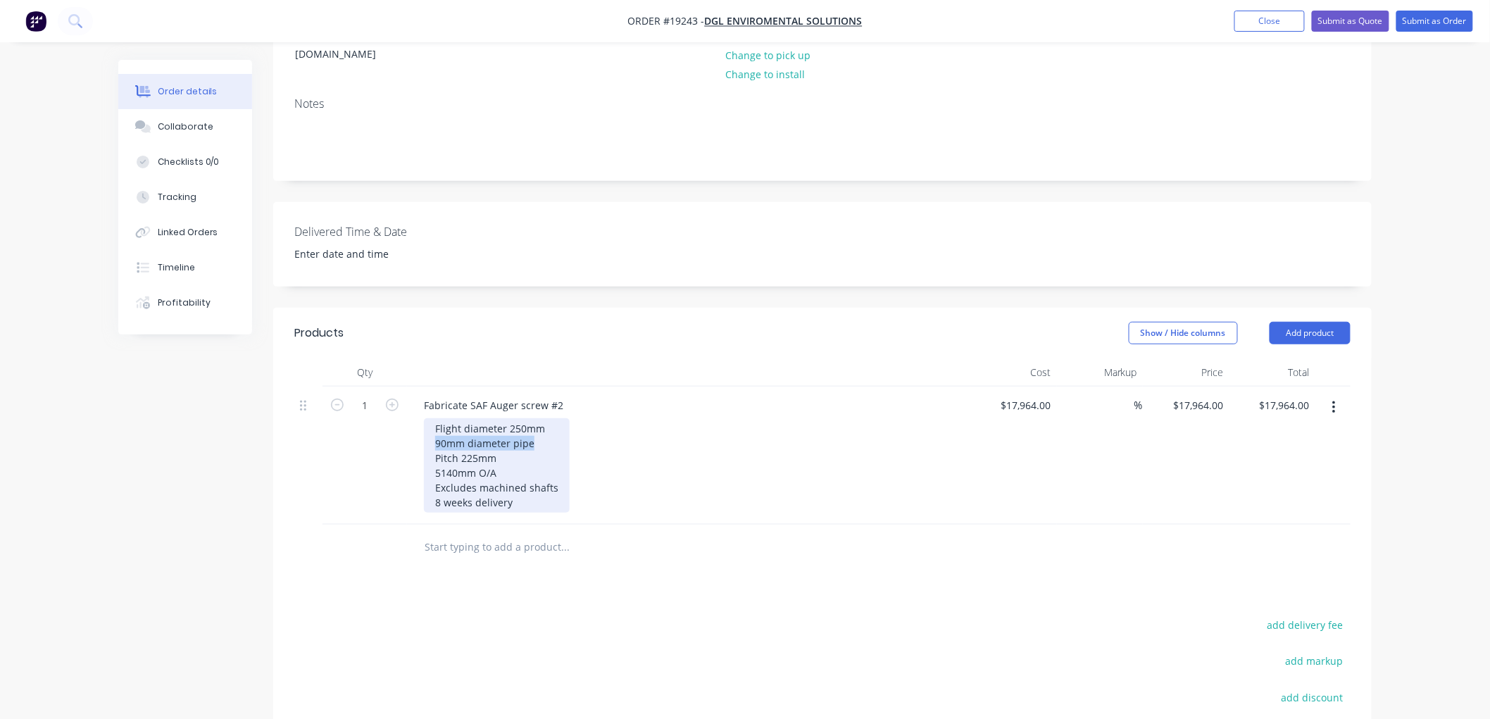
drag, startPoint x: 536, startPoint y: 403, endPoint x: 434, endPoint y: 405, distance: 102.1
click at [434, 418] on div "Flight diameter 250mm 90mm diameter pipe Pitch 225mm 5140mm O/A Excludes machin…" at bounding box center [497, 465] width 146 height 94
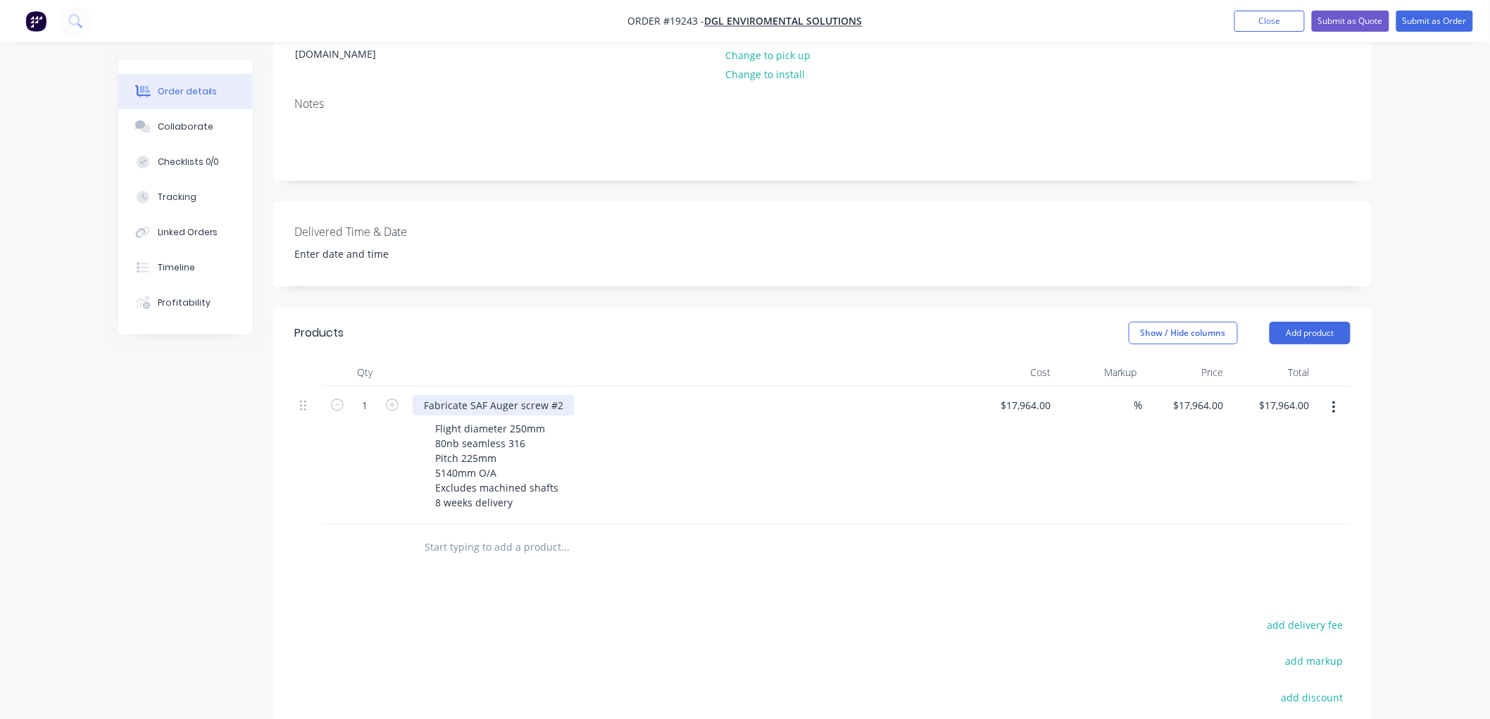
click at [484, 395] on div "Fabricate SAF Auger screw #2" at bounding box center [494, 405] width 162 height 20
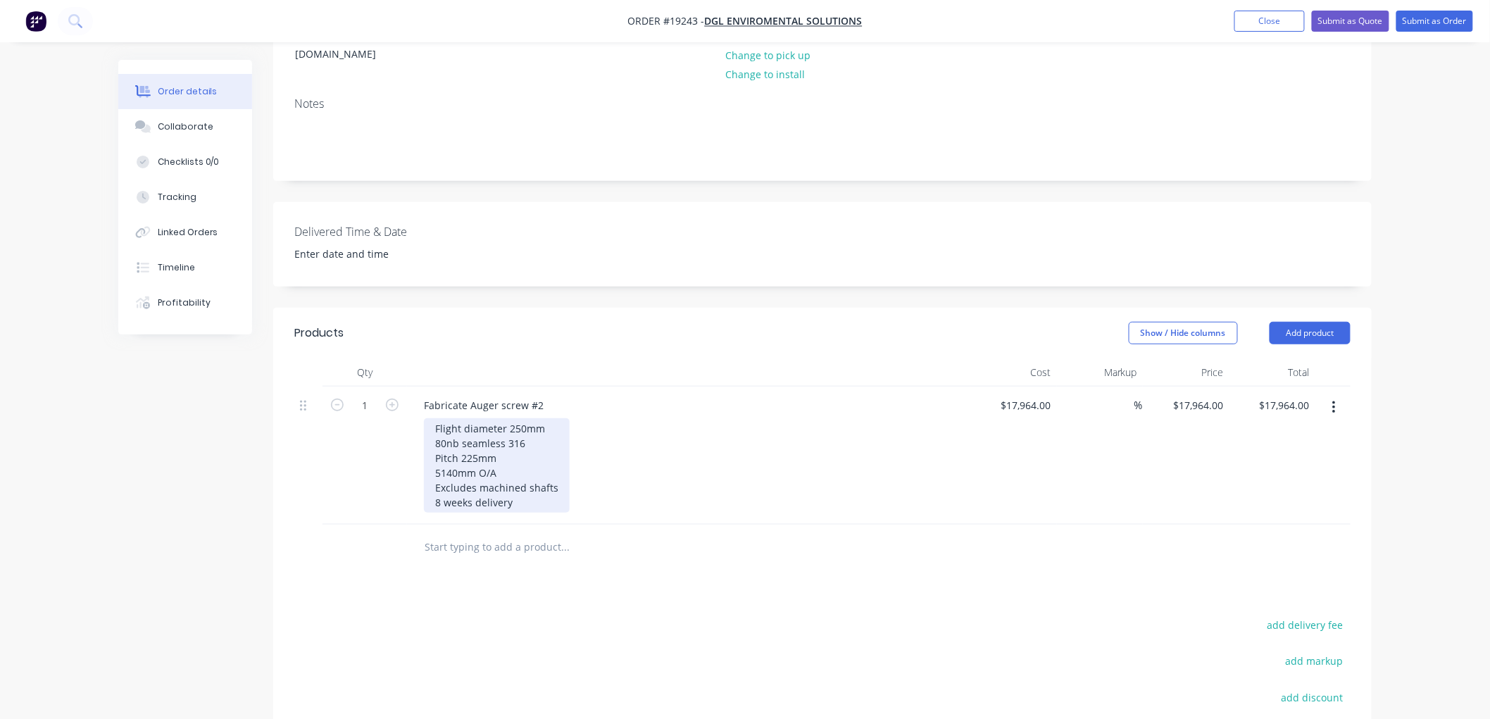
click at [433, 418] on div "Flight diameter 250mm 80nb seamless 316 Pitch 225mm 5140mm O/A Excludes machine…" at bounding box center [497, 465] width 146 height 94
click at [431, 418] on div "Flight diameter 250mm 80nb seamless 316 Pitch 225mm 5140mm O/A Excludes machine…" at bounding box center [497, 465] width 146 height 94
click at [527, 418] on div "SAF Flight diameter 250mm 80nb seamless 316 Pitch 225mm 5140mm O/A Excludes mac…" at bounding box center [500, 465] width 152 height 94
click at [521, 448] on div "SAF Flight diameter 250mm 80nb seamless 316 sch80 pipe Pitch 225mm 5140mm O/A E…" at bounding box center [507, 465] width 167 height 94
click at [524, 448] on div "SAF Flight diameter 250mm 80nb seamless 316 sch80 pipe Pitch 225mm 5140mm O/A E…" at bounding box center [507, 465] width 167 height 94
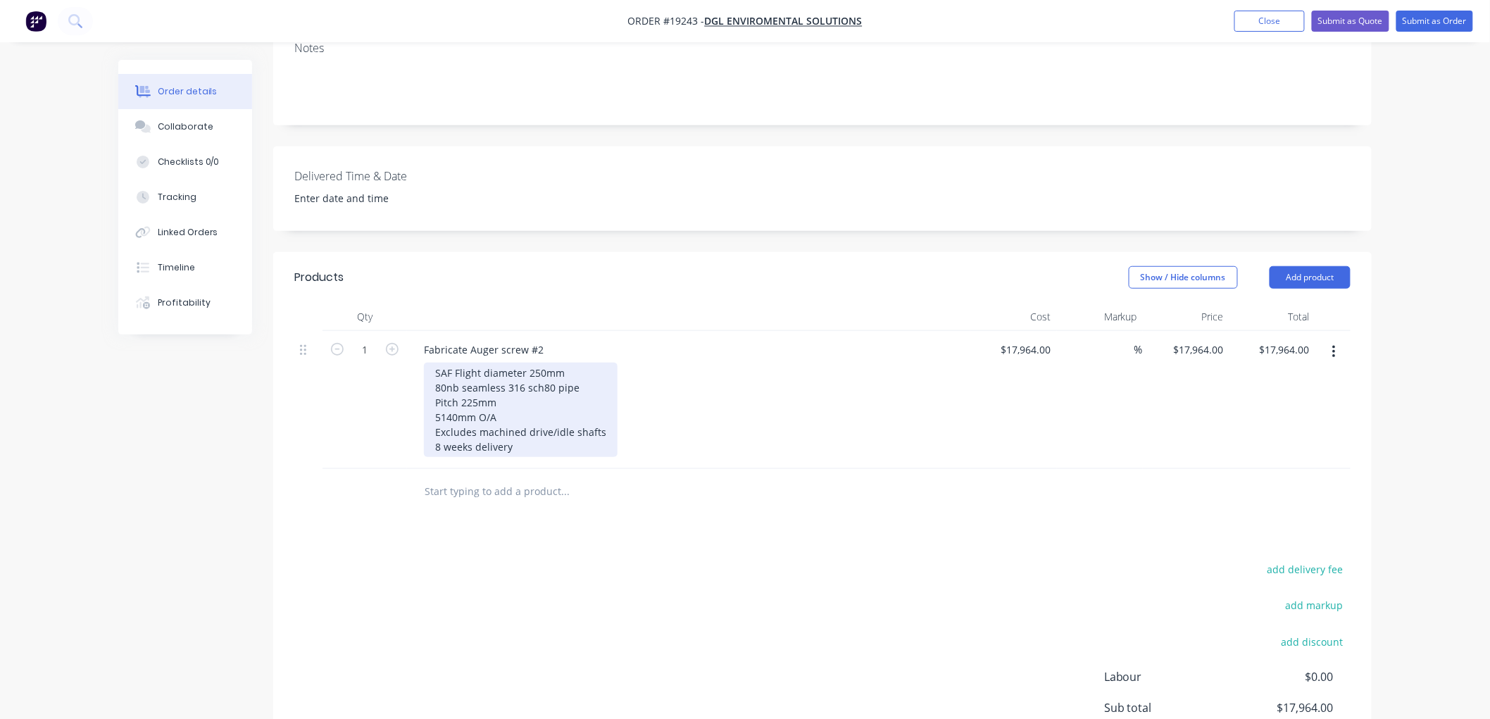
scroll to position [313, 0]
click at [474, 358] on div "SAF Flight diameter 250mm 80nb seamless 316 sch80 pipe Pitch 225mm 5140mm O/A E…" at bounding box center [521, 404] width 194 height 94
click at [475, 357] on div "SAF Flight diameter 250mm 80nb seamless 316 sch80 pipe Pitch 225mm 5140mm O/A E…" at bounding box center [521, 404] width 194 height 94
click at [562, 357] on div "SAF Flight diameter 250mm 80nb seamless 316 sch80 pipe Pitch 230mm 5140mm O/A E…" at bounding box center [521, 404] width 194 height 94
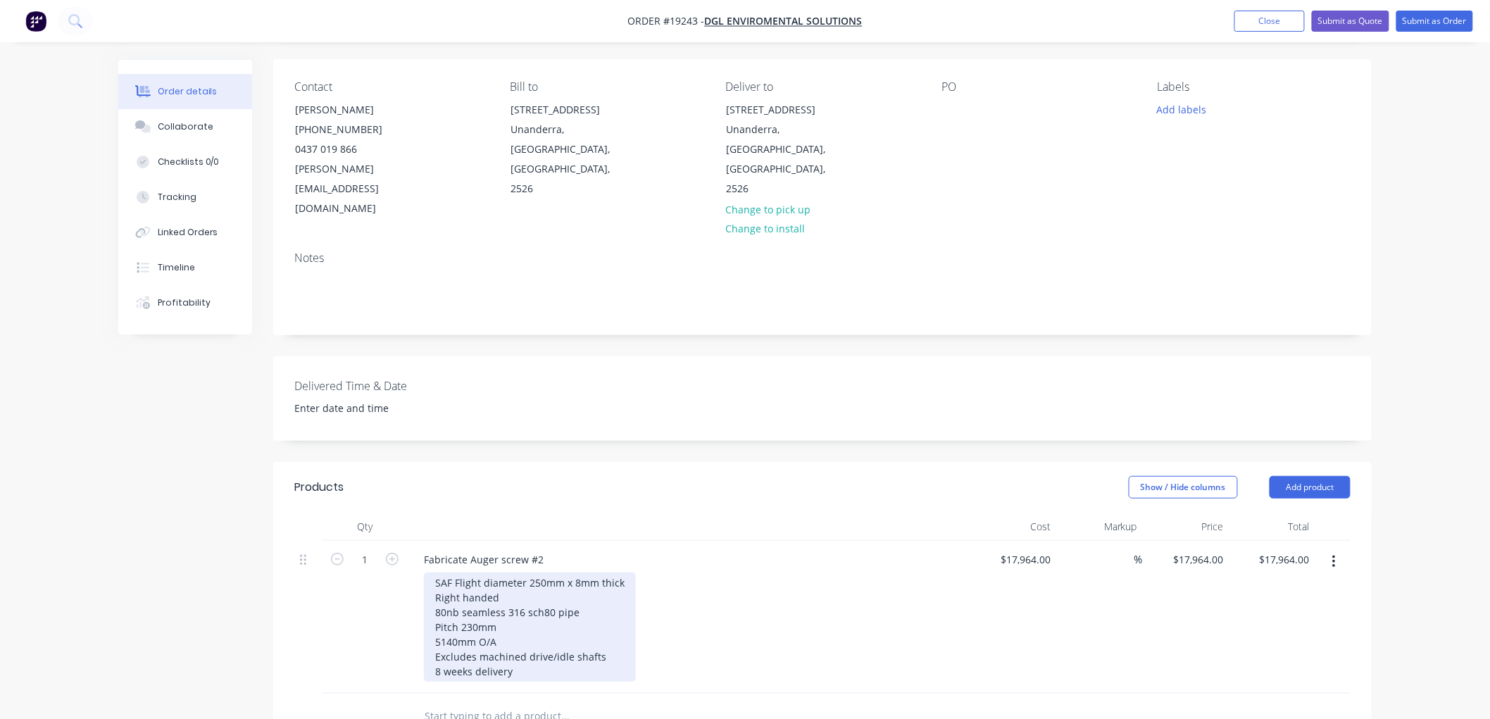
scroll to position [0, 0]
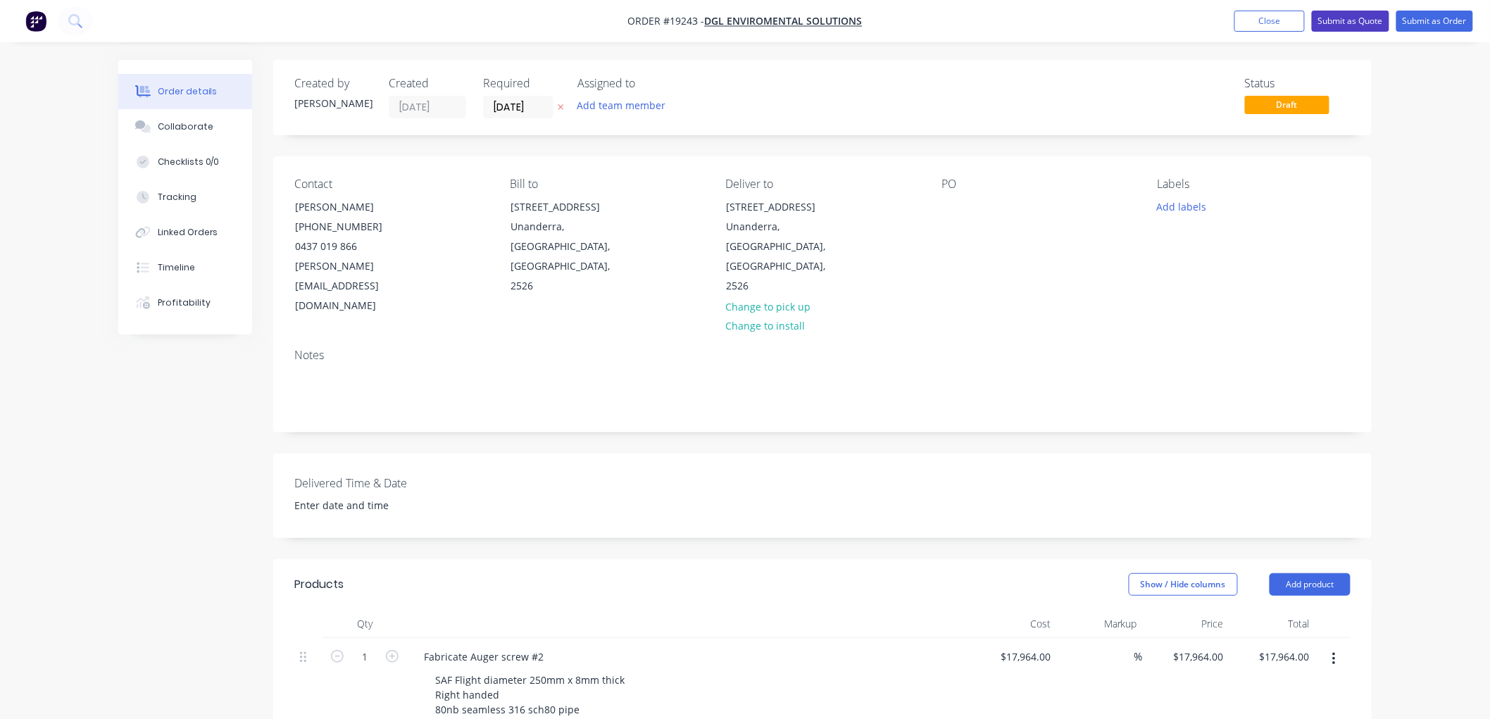
click at [1347, 20] on button "Submit as Quote" at bounding box center [1349, 21] width 77 height 21
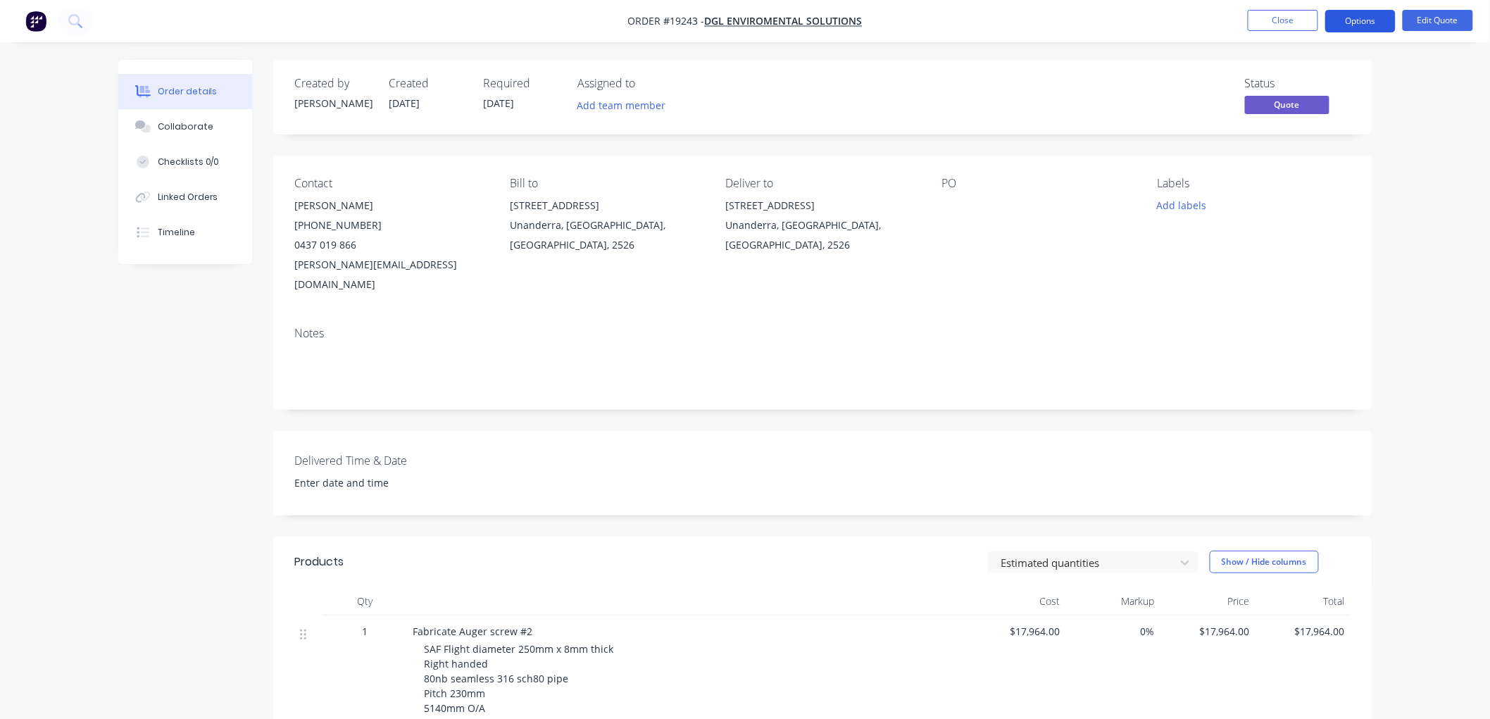
click at [1349, 27] on button "Options" at bounding box center [1360, 21] width 70 height 23
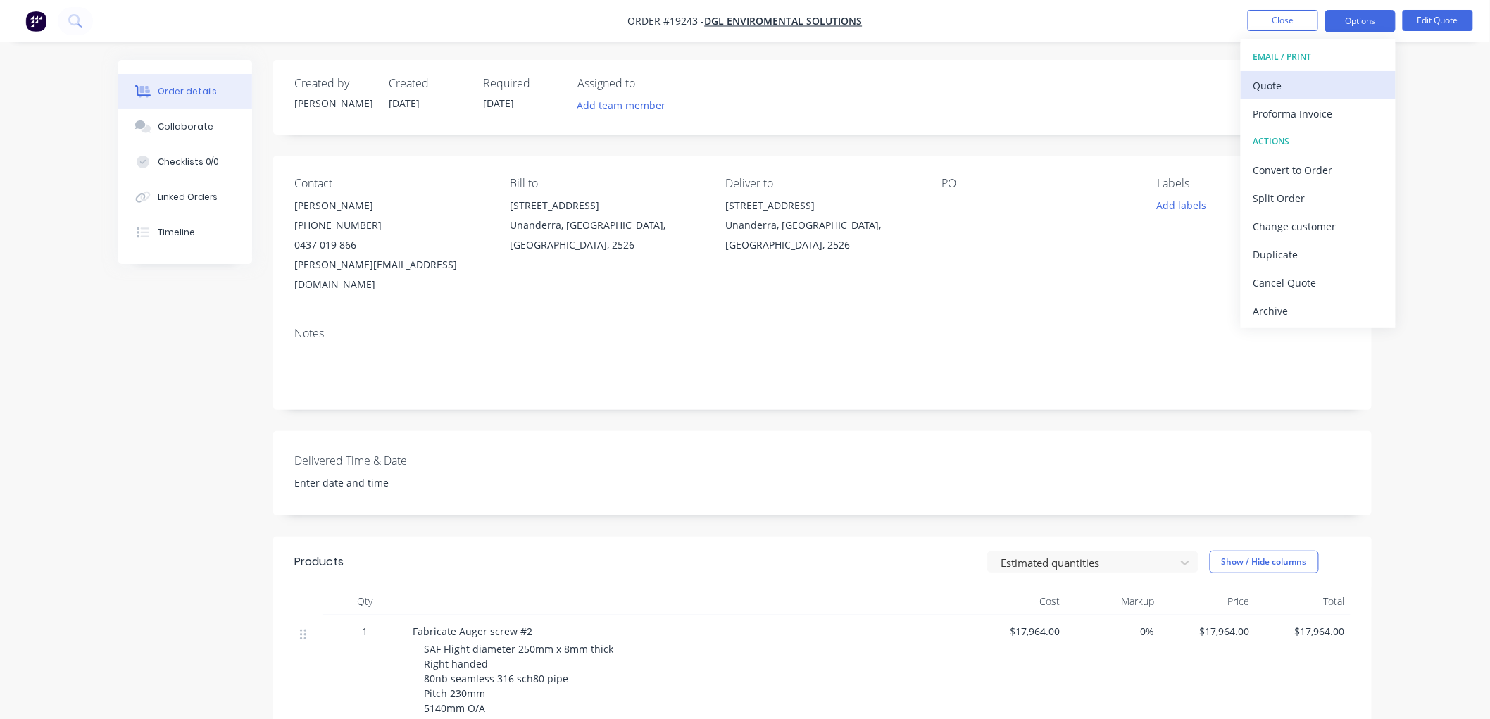
click at [1283, 87] on div "Quote" at bounding box center [1318, 85] width 130 height 20
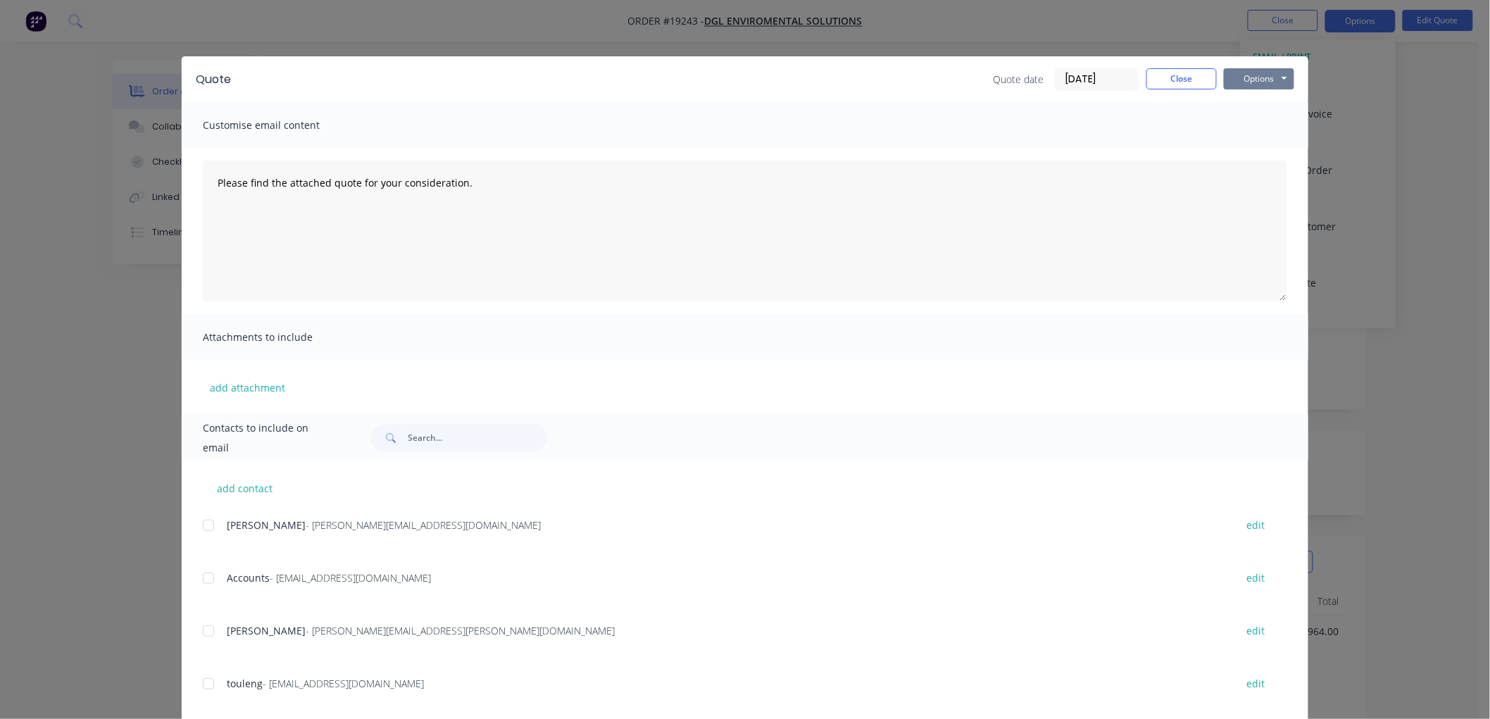
click at [1246, 78] on button "Options" at bounding box center [1258, 78] width 70 height 21
click at [1250, 127] on button "Print" at bounding box center [1268, 126] width 90 height 23
click at [1169, 75] on button "Close" at bounding box center [1181, 78] width 70 height 21
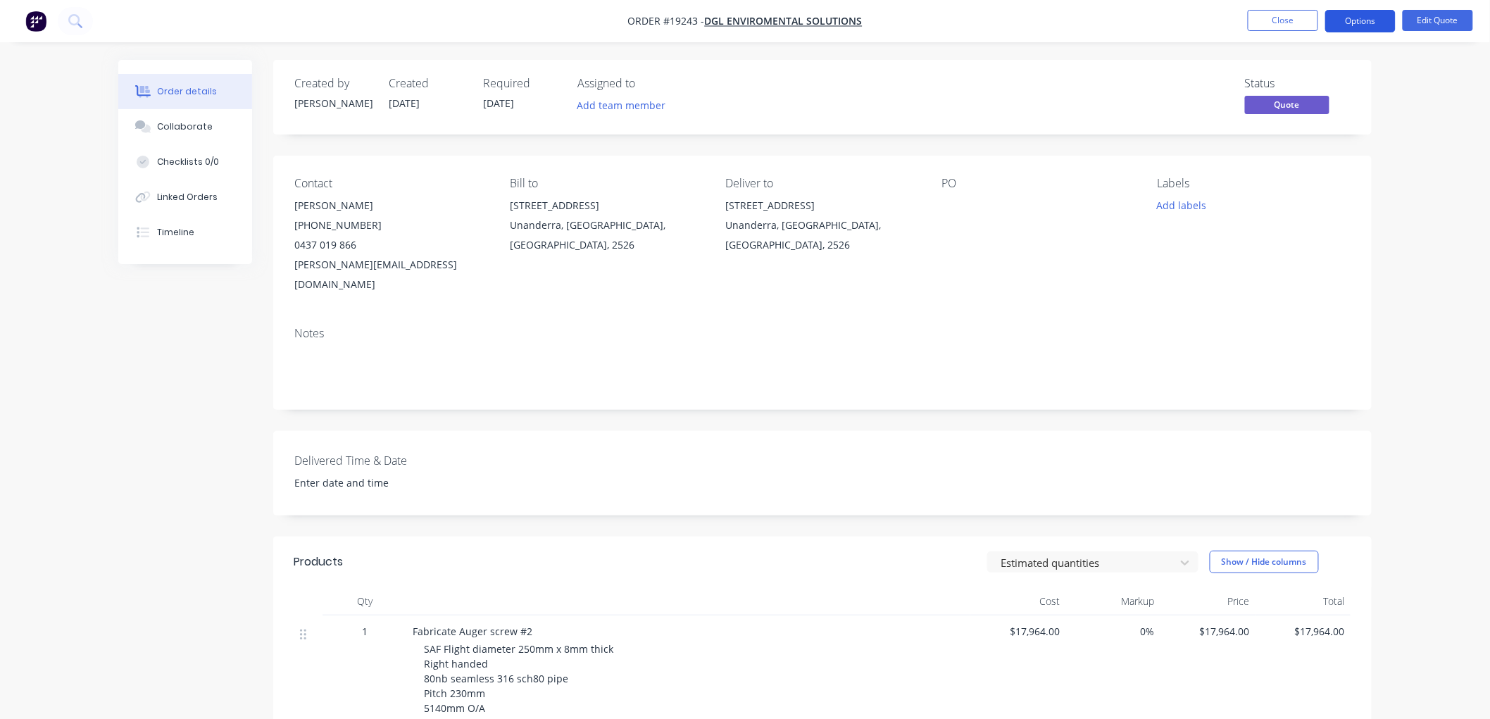
click at [1343, 27] on button "Options" at bounding box center [1360, 21] width 70 height 23
drag, startPoint x: 1449, startPoint y: 101, endPoint x: 1342, endPoint y: 73, distance: 110.5
click at [1448, 101] on div "Order details Collaborate Checklists 0/0 Linked Orders Timeline Order details C…" at bounding box center [745, 503] width 1490 height 1007
click at [1276, 22] on button "Close" at bounding box center [1282, 20] width 70 height 21
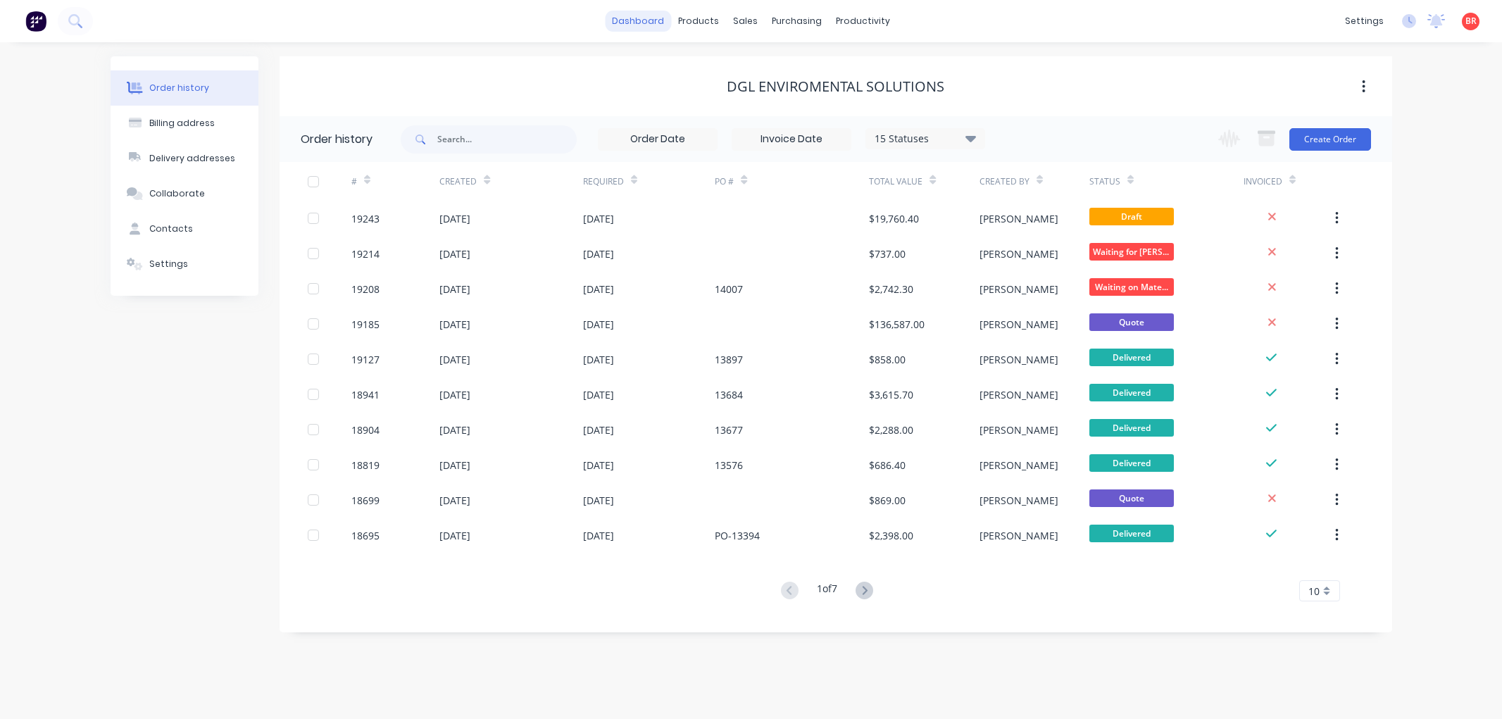
click at [641, 15] on link "dashboard" at bounding box center [638, 21] width 66 height 21
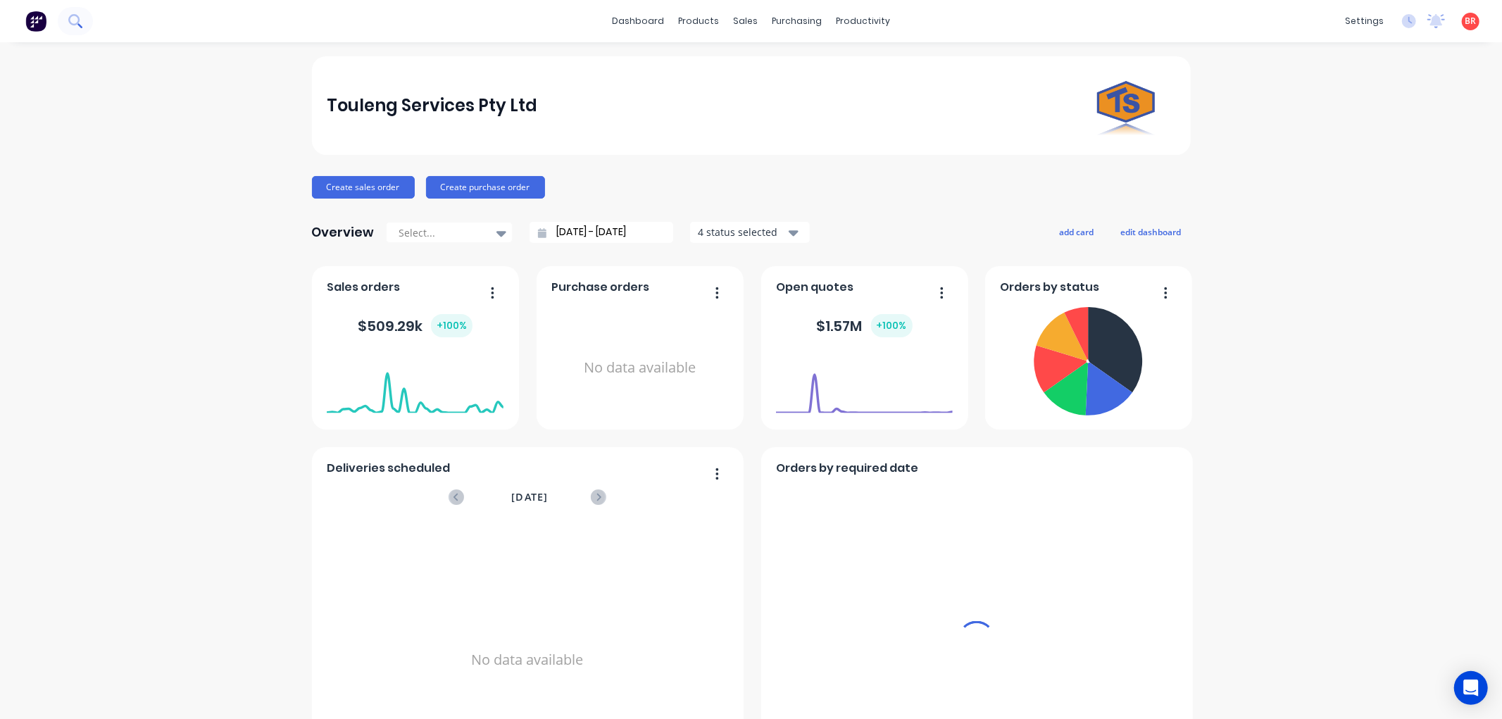
click at [68, 20] on icon at bounding box center [74, 20] width 13 height 13
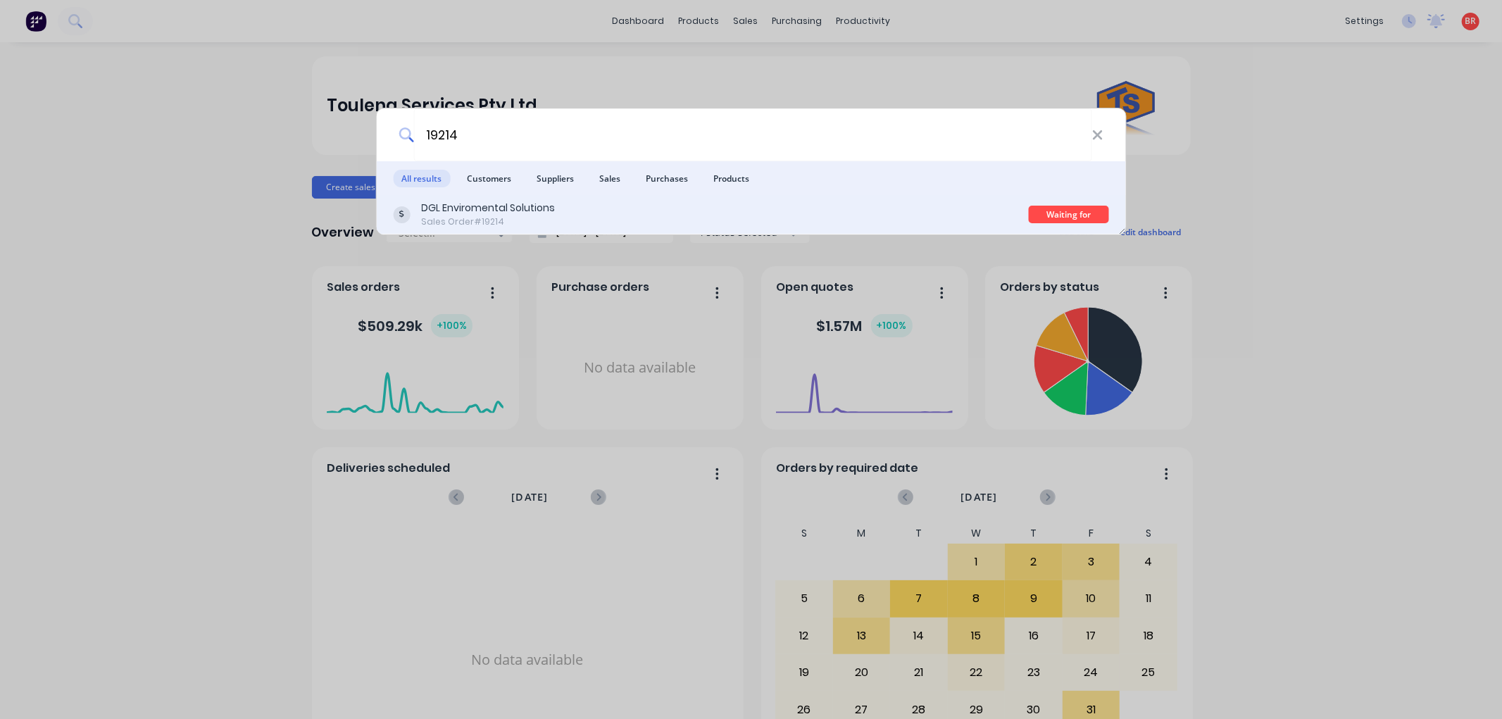
type input "19214"
click at [525, 215] on div "Sales Order #19214" at bounding box center [488, 221] width 134 height 13
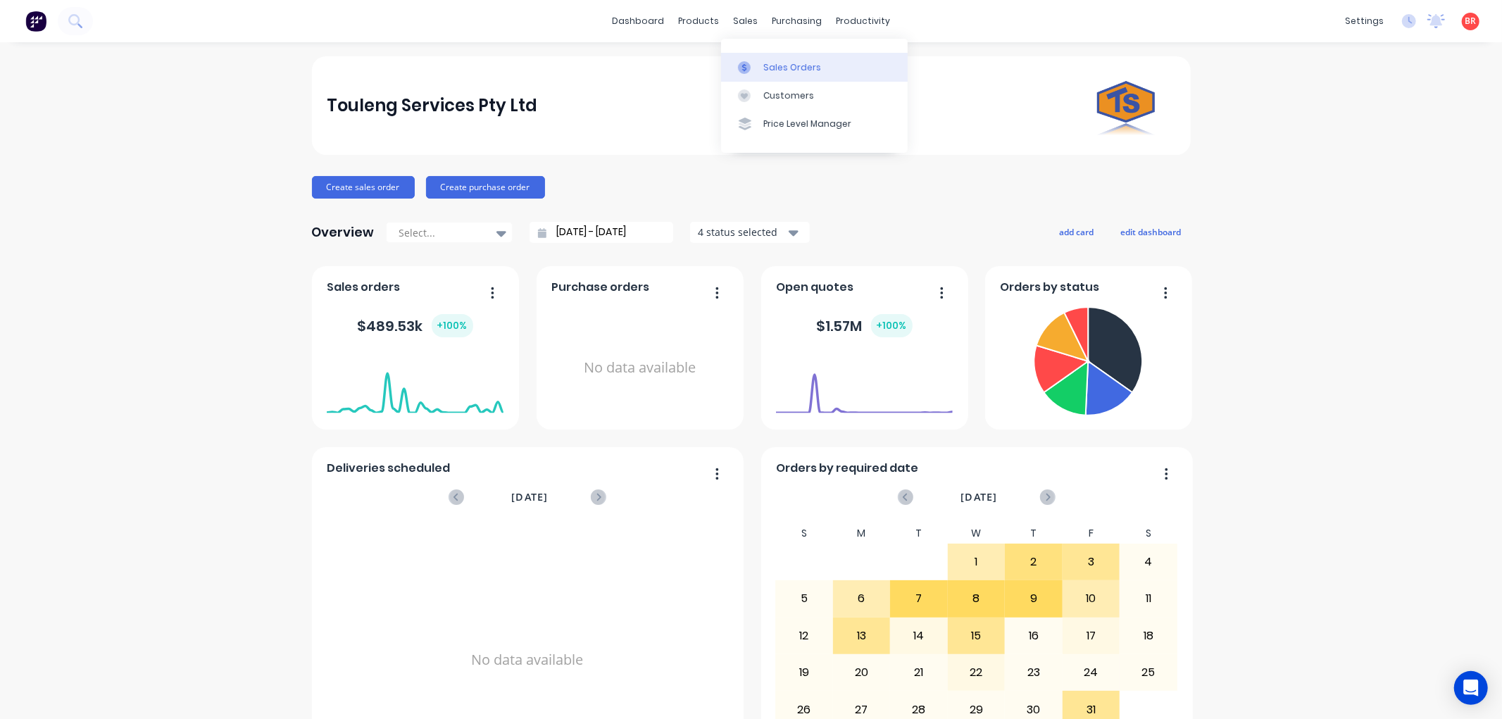
click at [769, 70] on div "Sales Orders" at bounding box center [792, 67] width 58 height 13
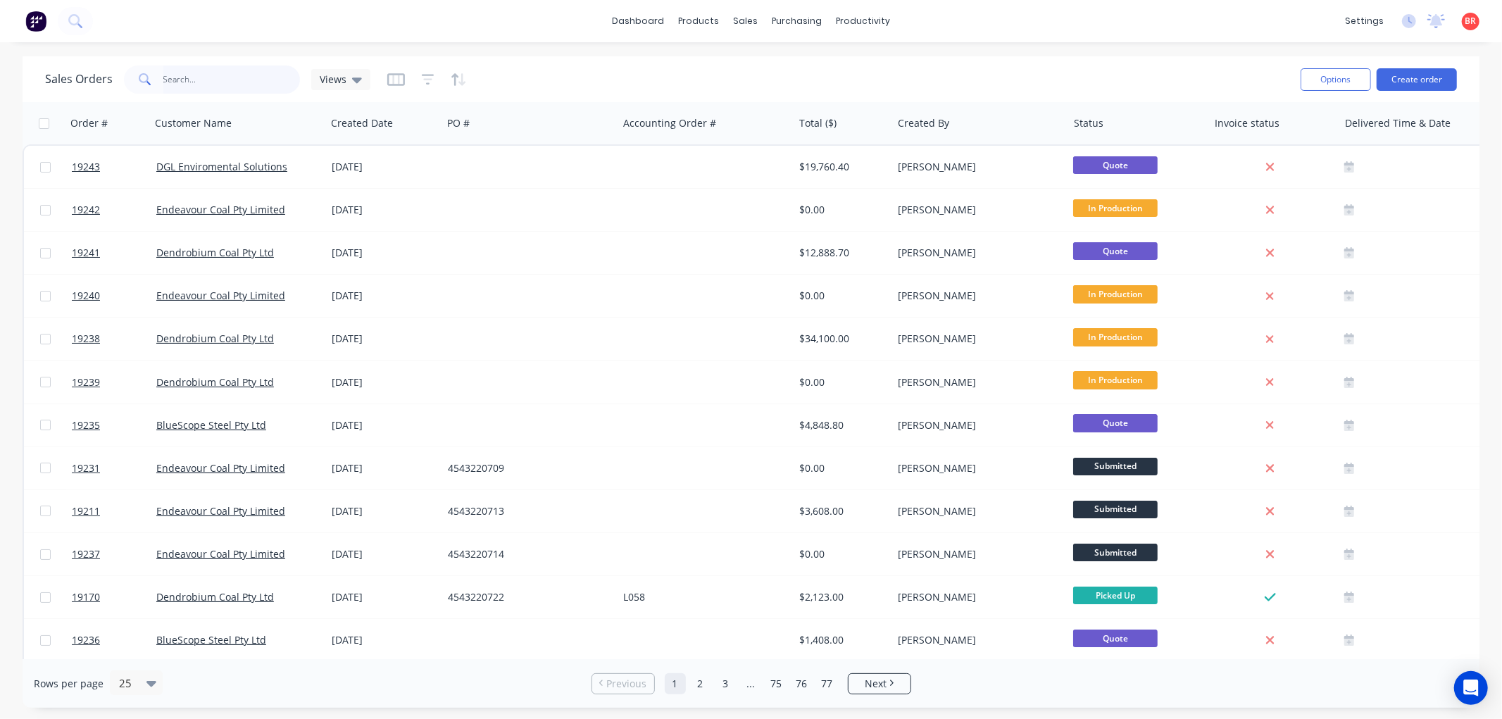
click at [177, 75] on input "text" at bounding box center [231, 79] width 137 height 28
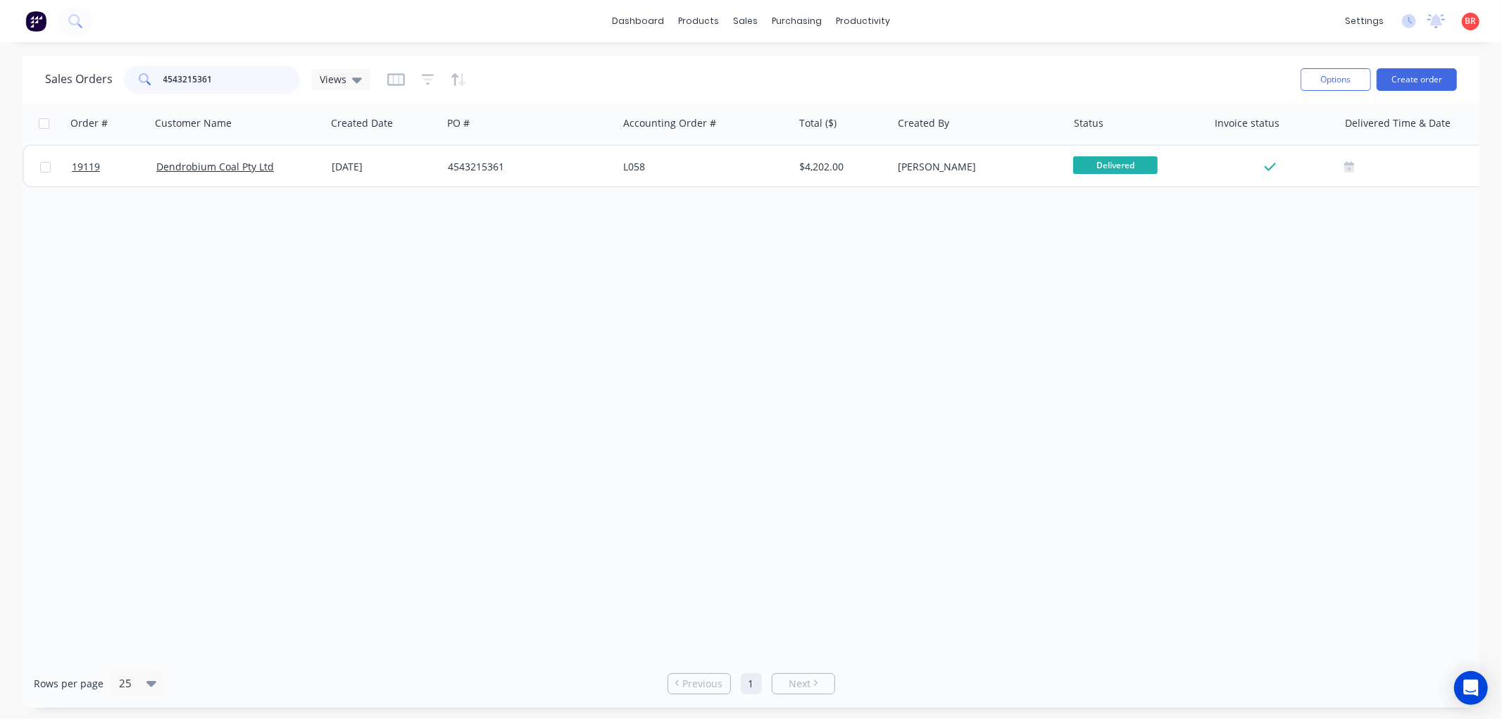
click at [239, 77] on input "4543215361" at bounding box center [231, 79] width 137 height 28
click at [219, 80] on input "4543217018" at bounding box center [231, 79] width 137 height 28
click at [219, 79] on input "4543217018" at bounding box center [231, 79] width 137 height 28
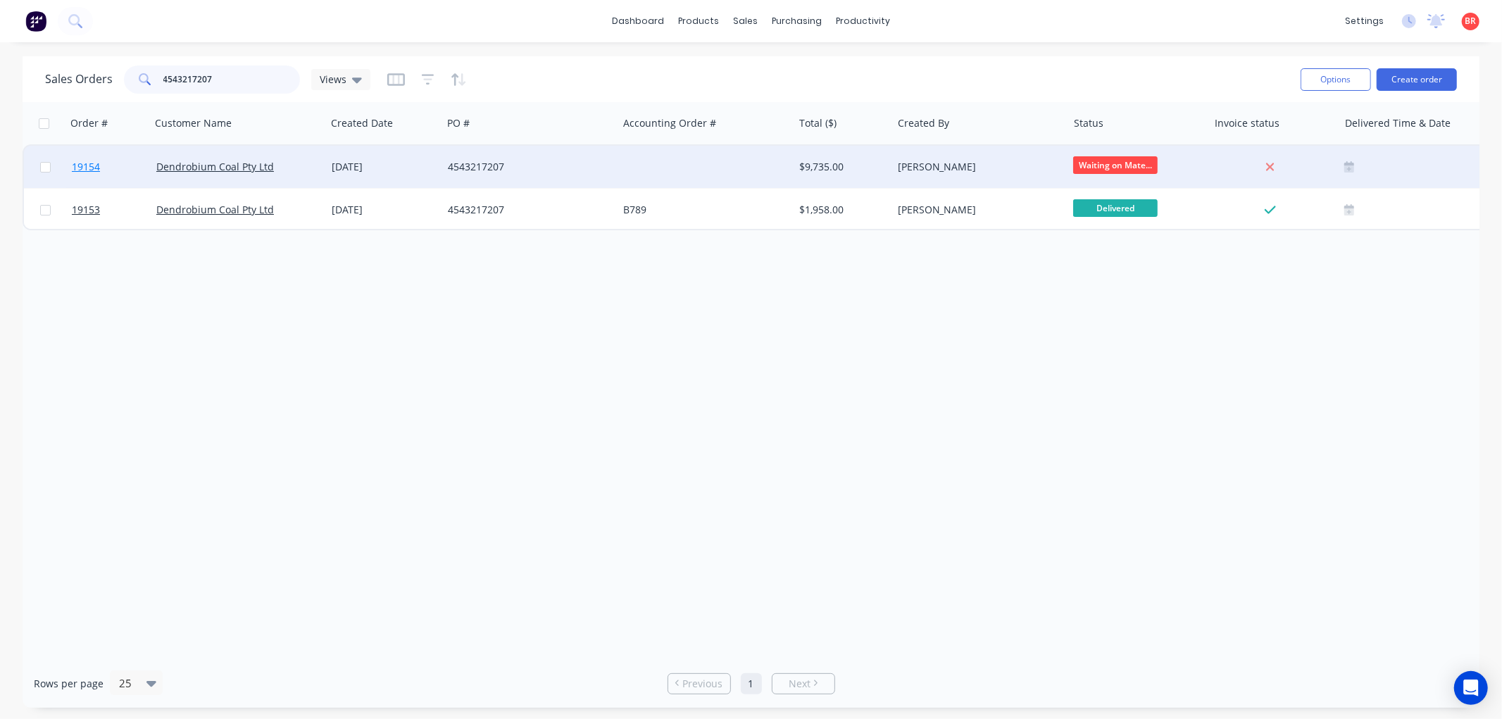
type input "4543217207"
click at [87, 161] on span "19154" at bounding box center [86, 167] width 28 height 14
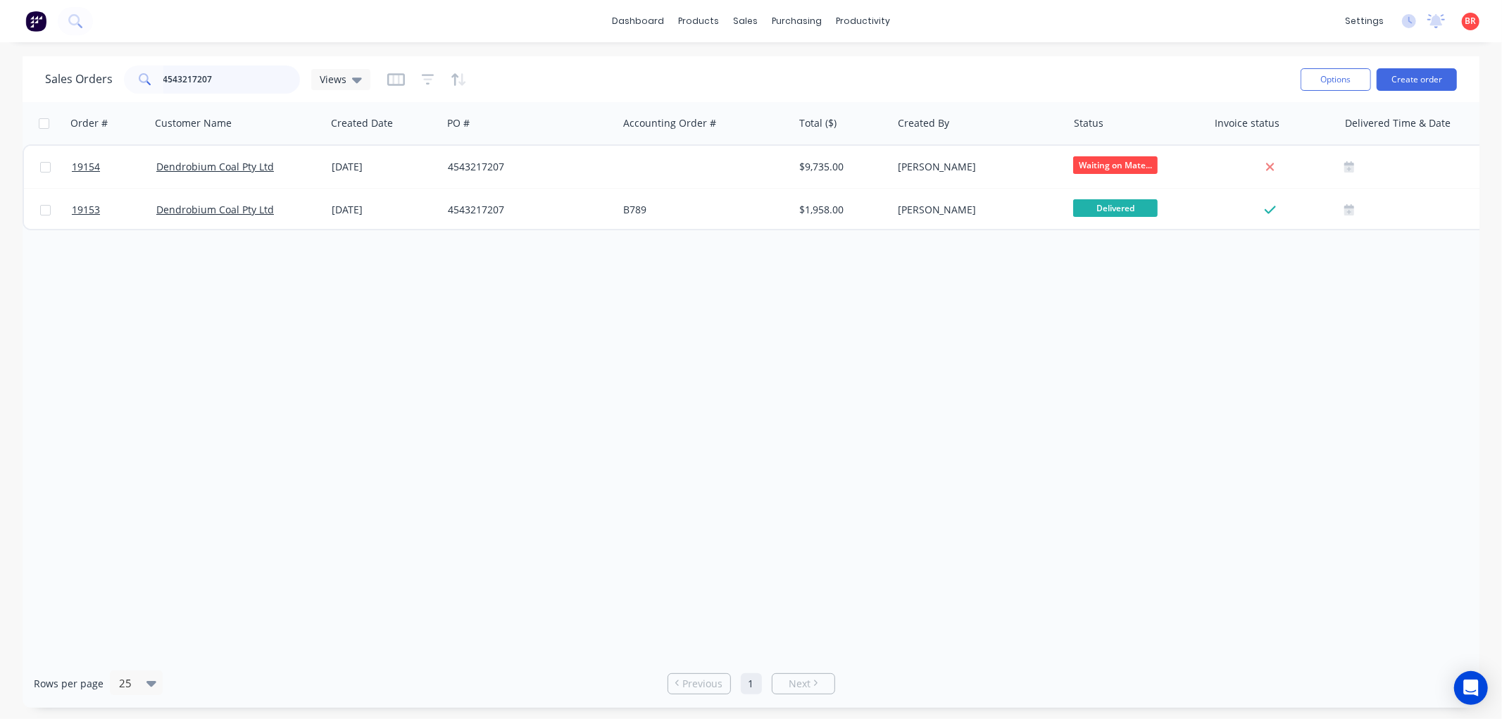
click at [213, 82] on input "4543217207" at bounding box center [231, 79] width 137 height 28
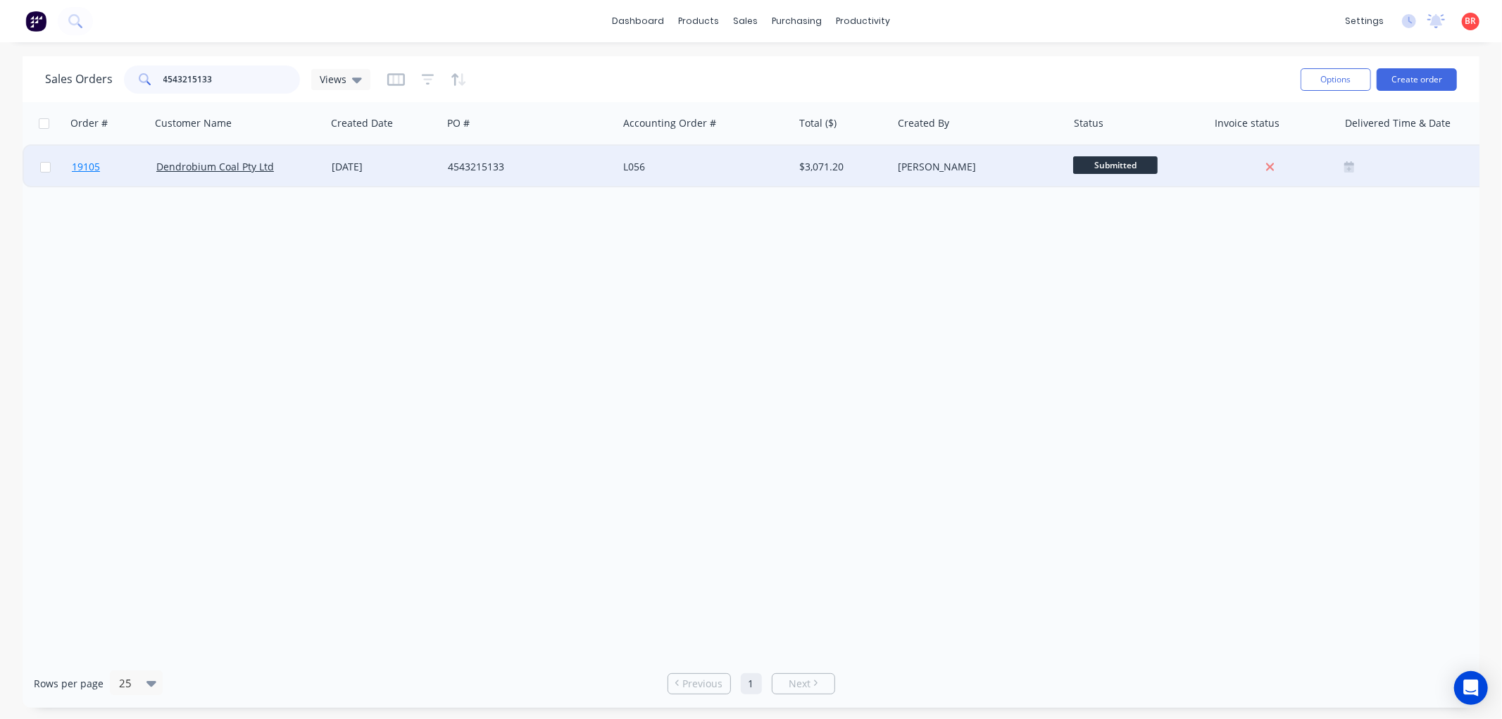
type input "4543215133"
click at [88, 165] on span "19105" at bounding box center [86, 167] width 28 height 14
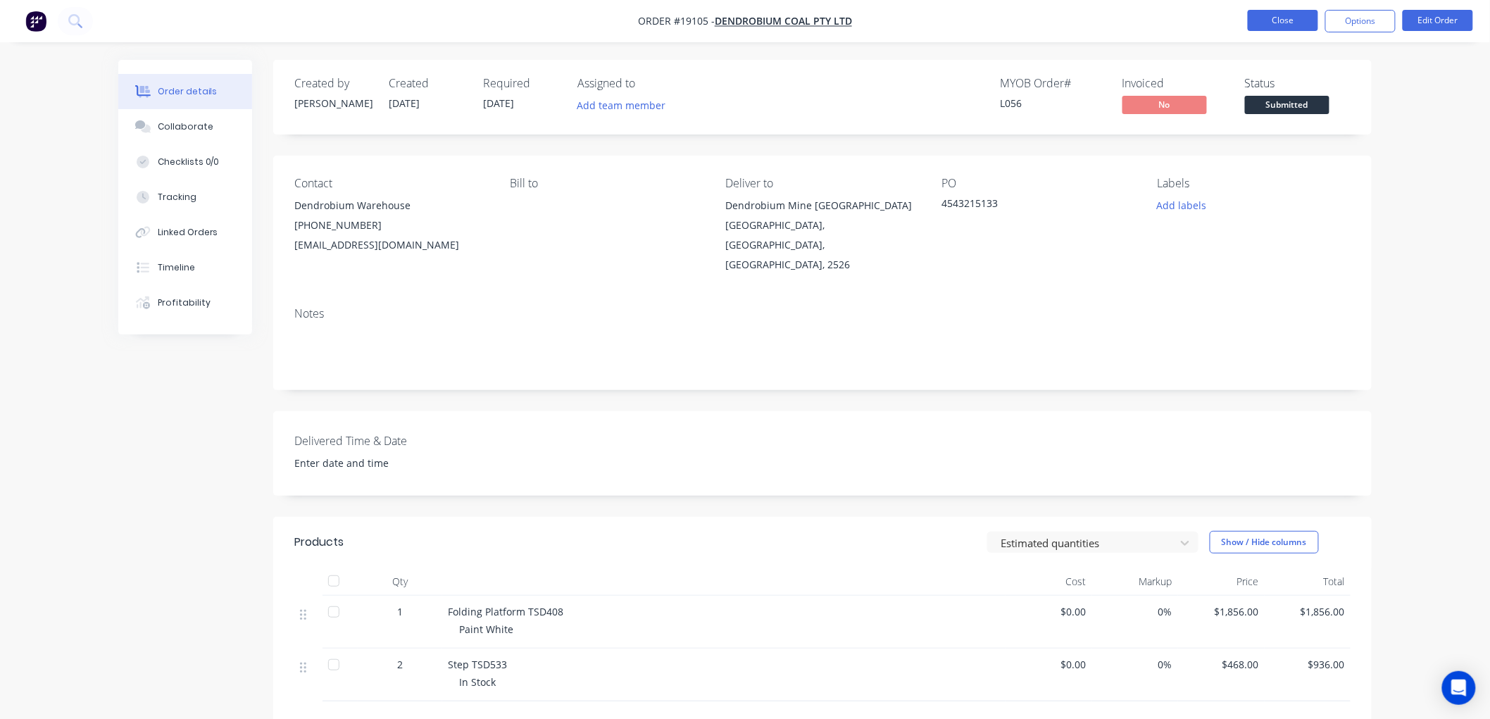
click at [1291, 25] on button "Close" at bounding box center [1282, 20] width 70 height 21
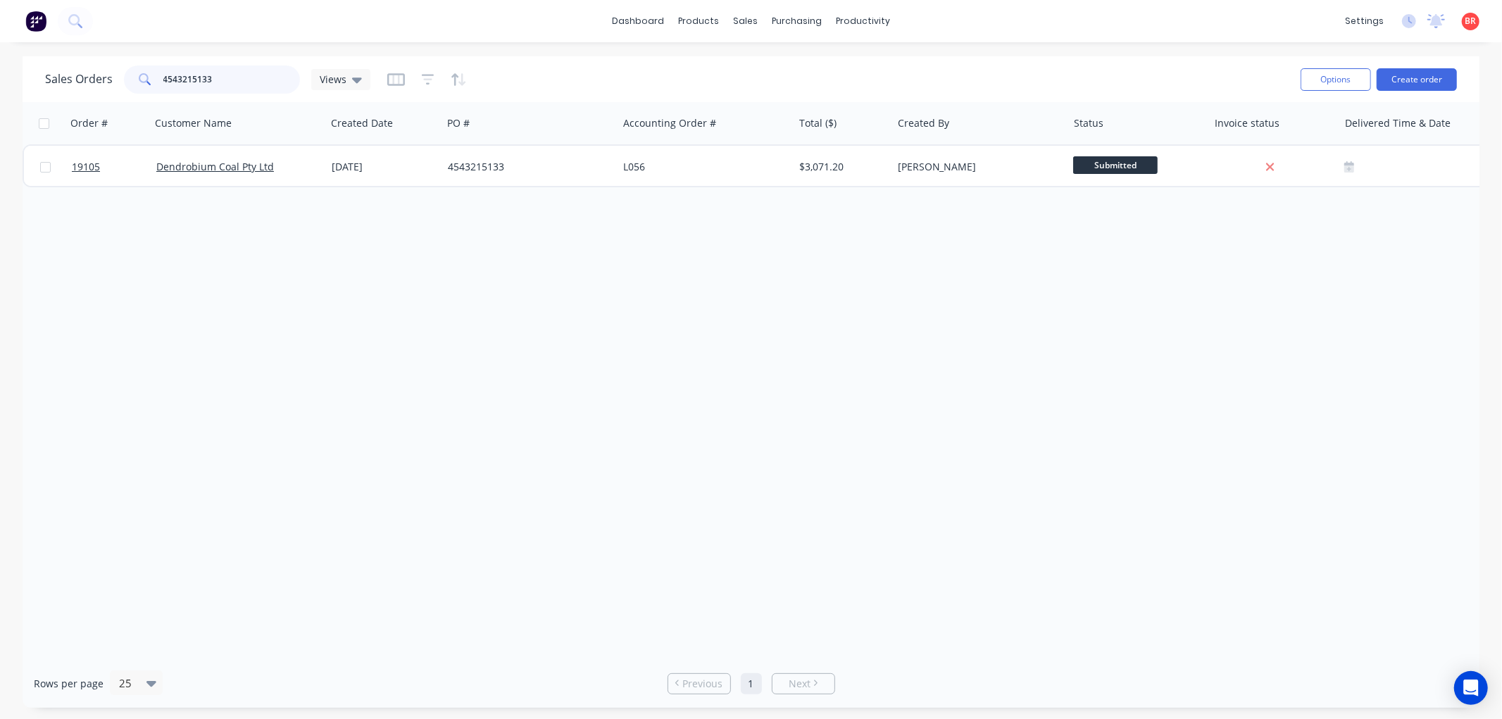
click at [244, 78] on input "4543215133" at bounding box center [231, 79] width 137 height 28
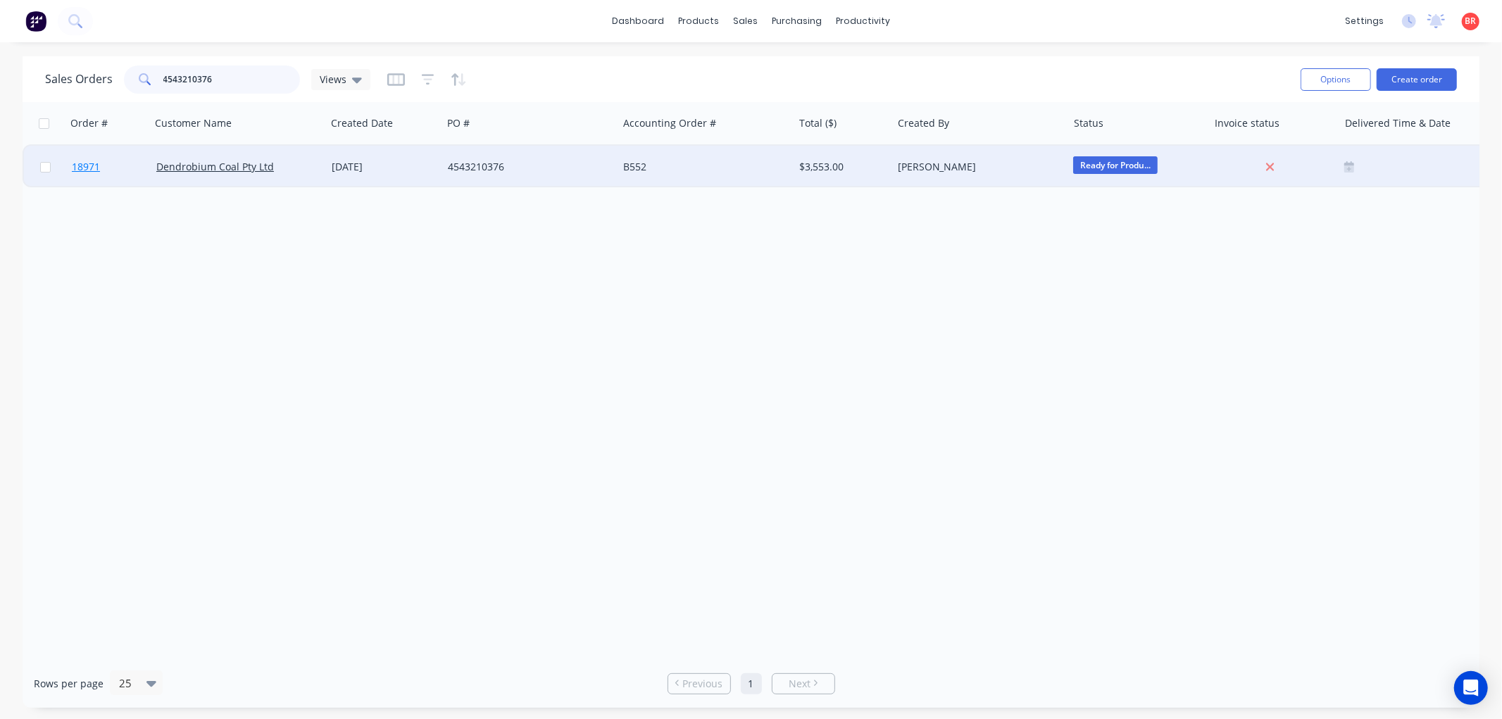
type input "4543210376"
click at [89, 165] on span "18971" at bounding box center [86, 167] width 28 height 14
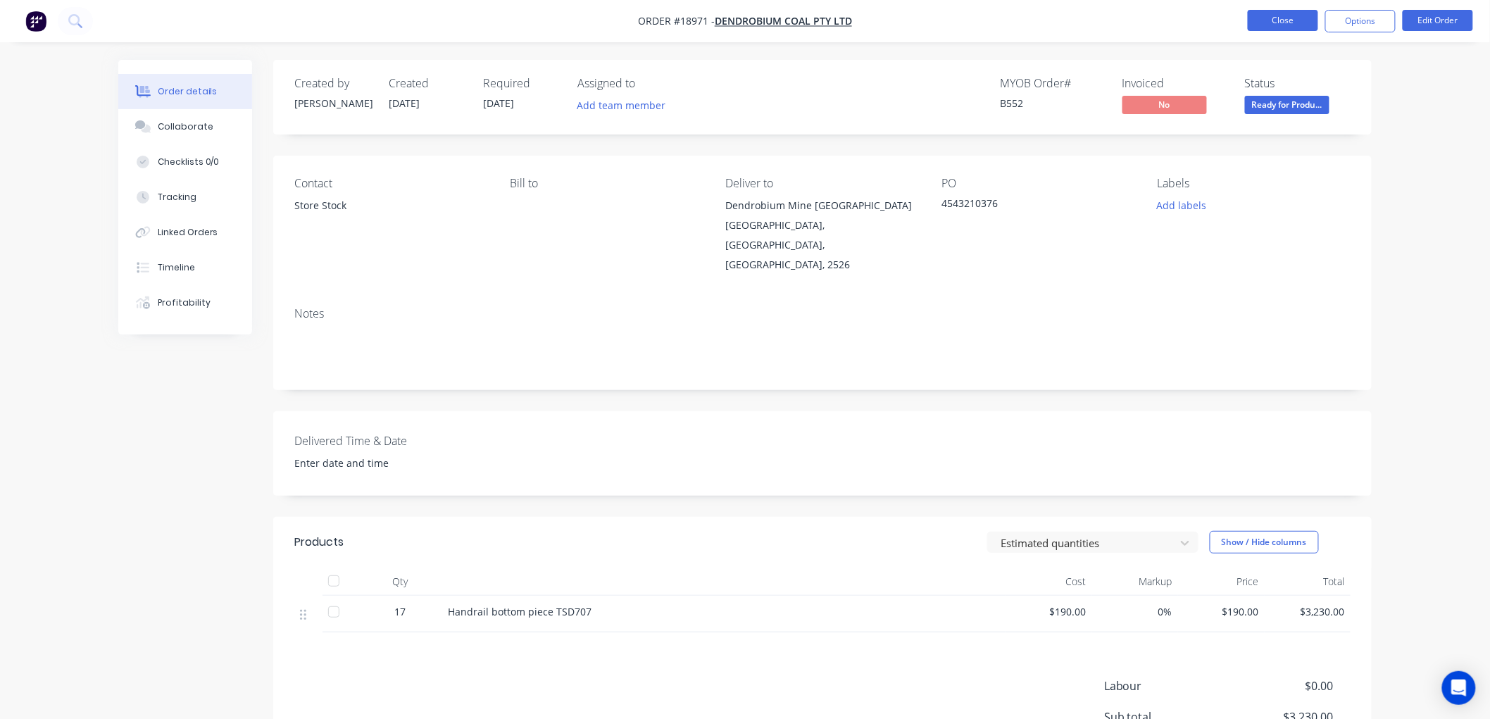
click at [1280, 17] on button "Close" at bounding box center [1282, 20] width 70 height 21
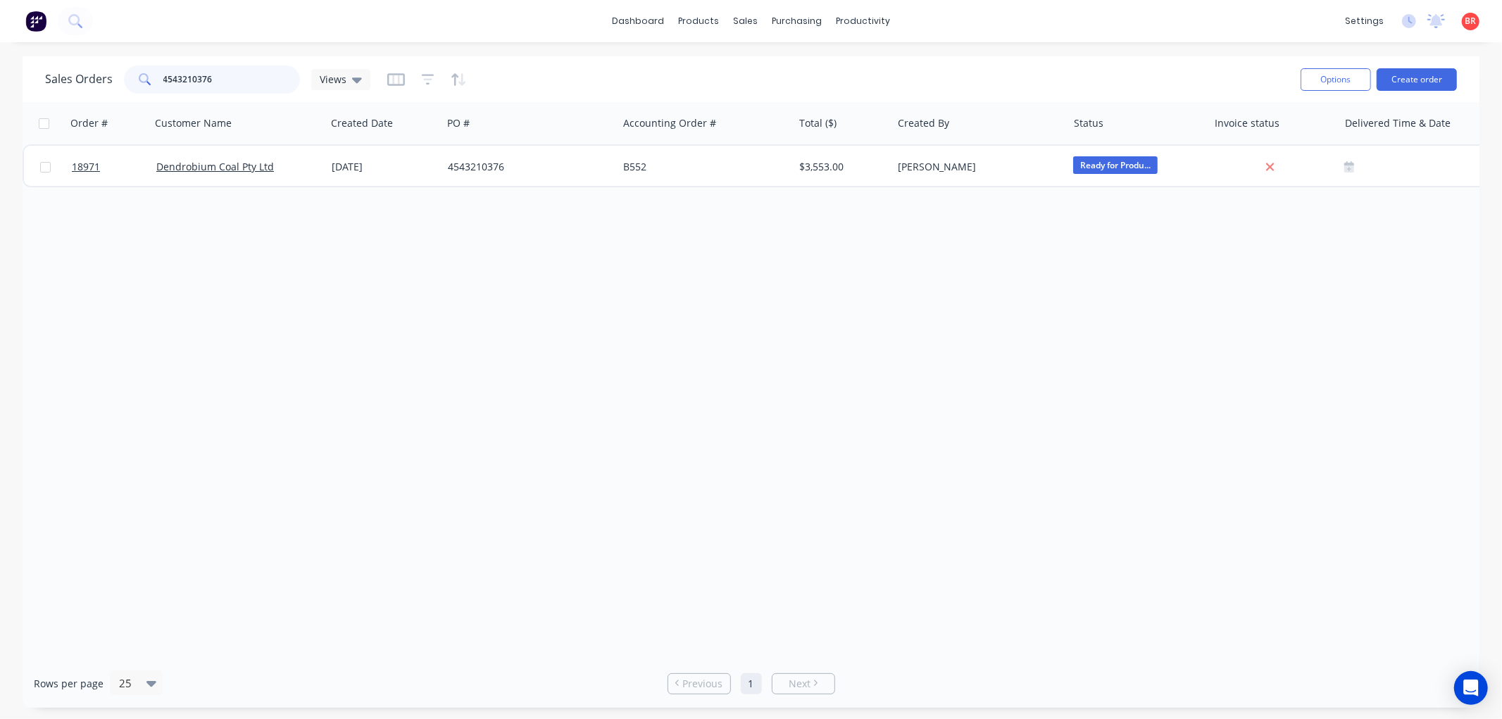
click at [235, 80] on input "4543210376" at bounding box center [231, 79] width 137 height 28
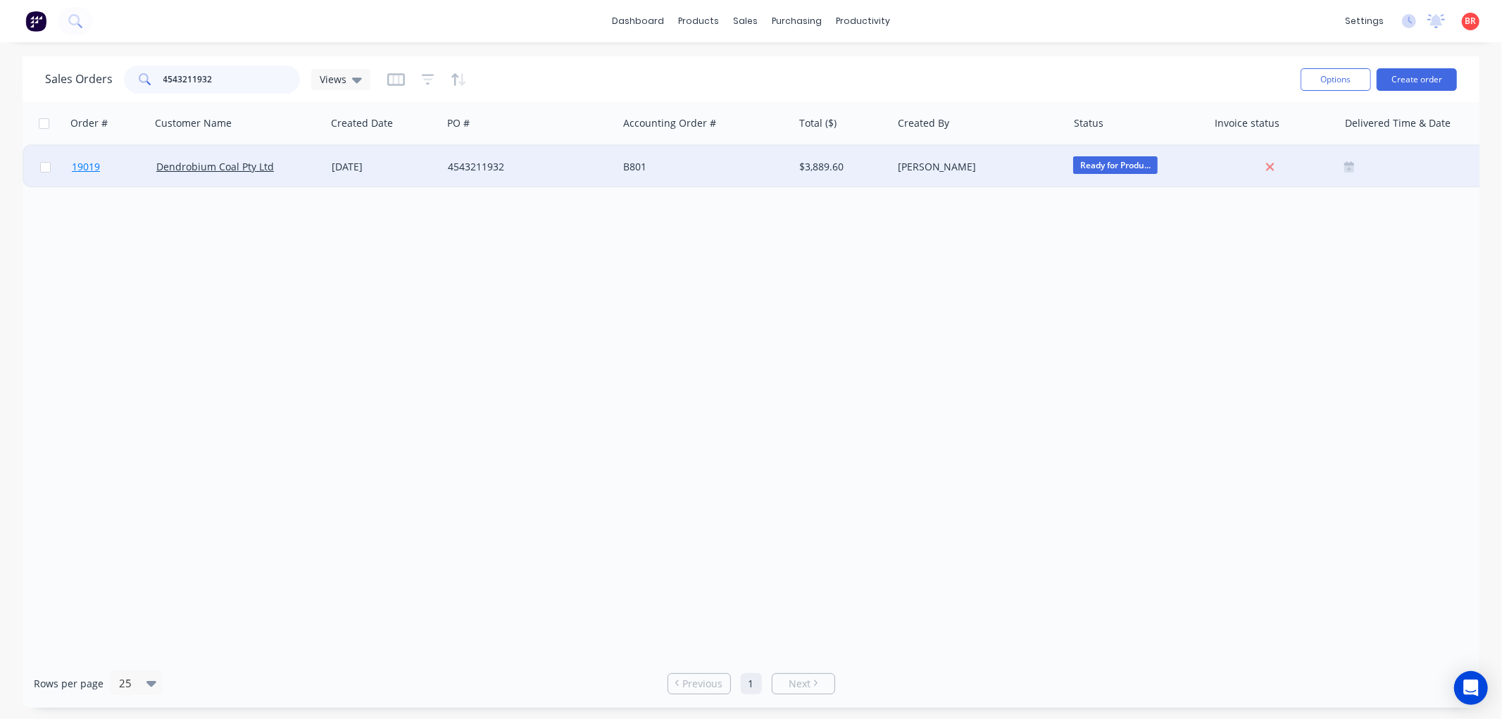
type input "4543211932"
click at [93, 163] on span "19019" at bounding box center [86, 167] width 28 height 14
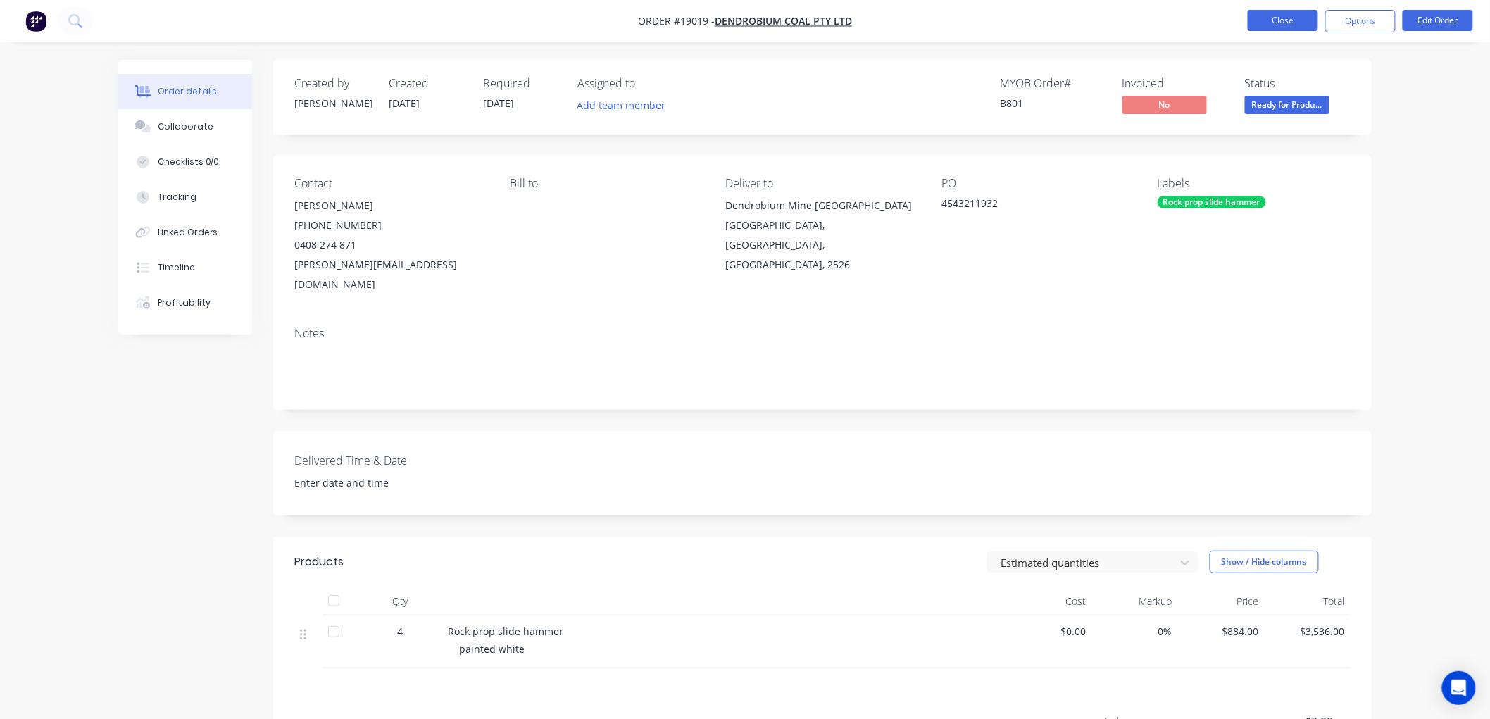
click at [1280, 18] on button "Close" at bounding box center [1282, 20] width 70 height 21
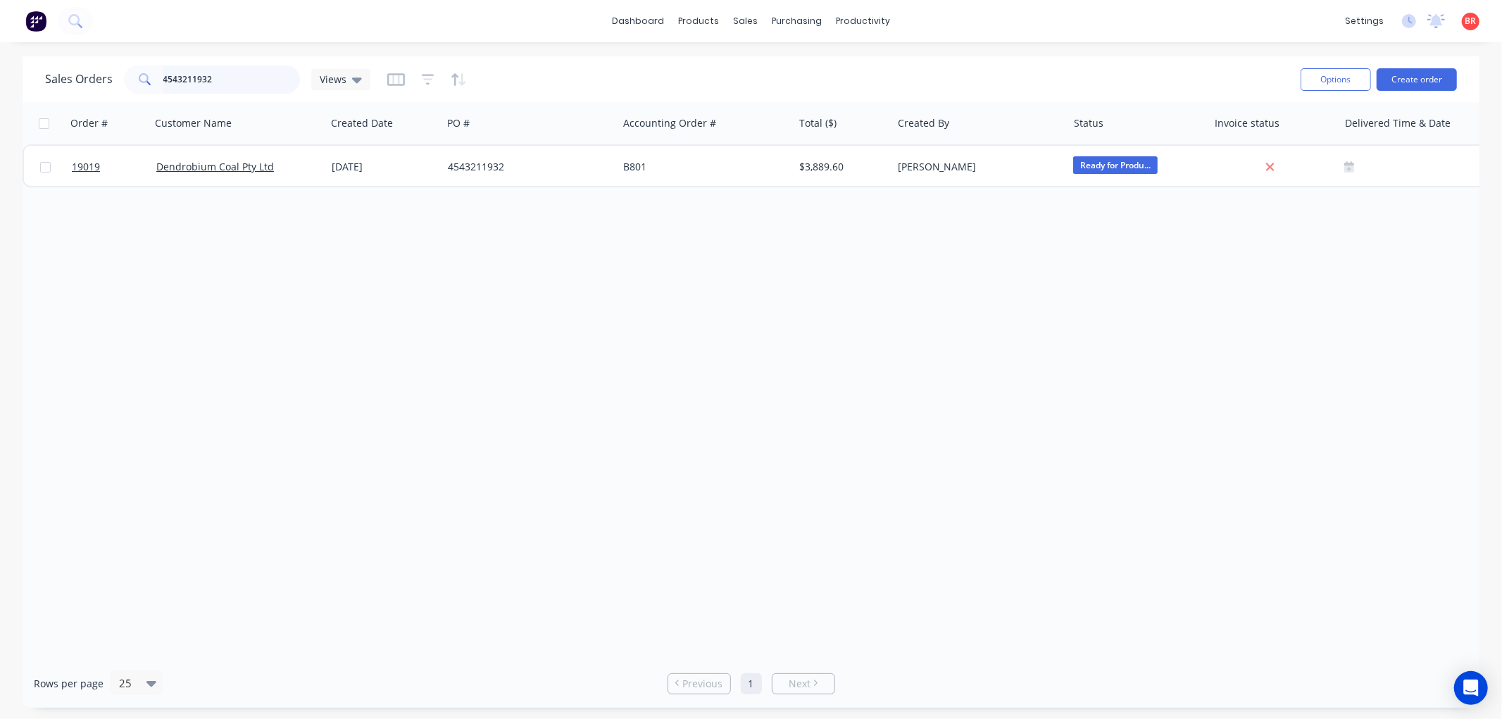
click at [224, 87] on input "4543211932" at bounding box center [231, 79] width 137 height 28
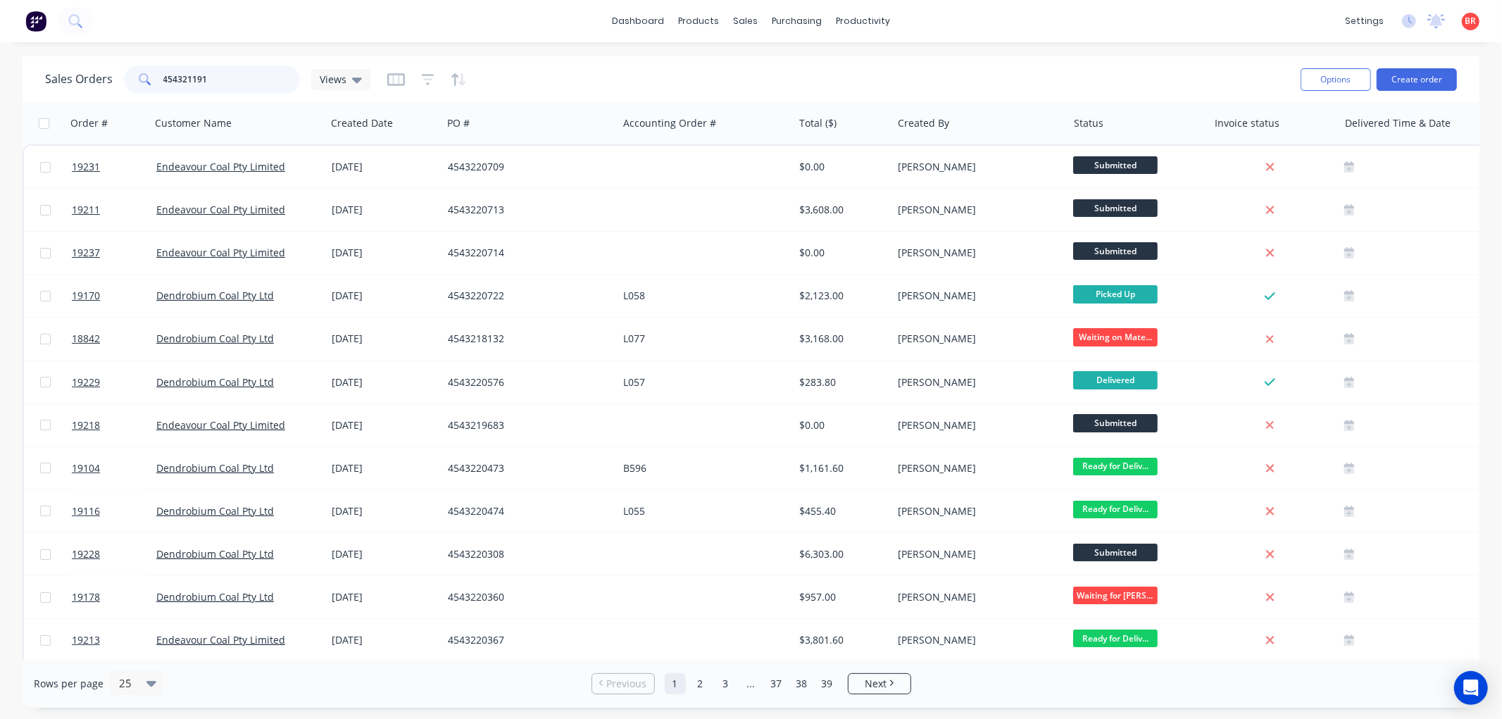
type input "4543211911"
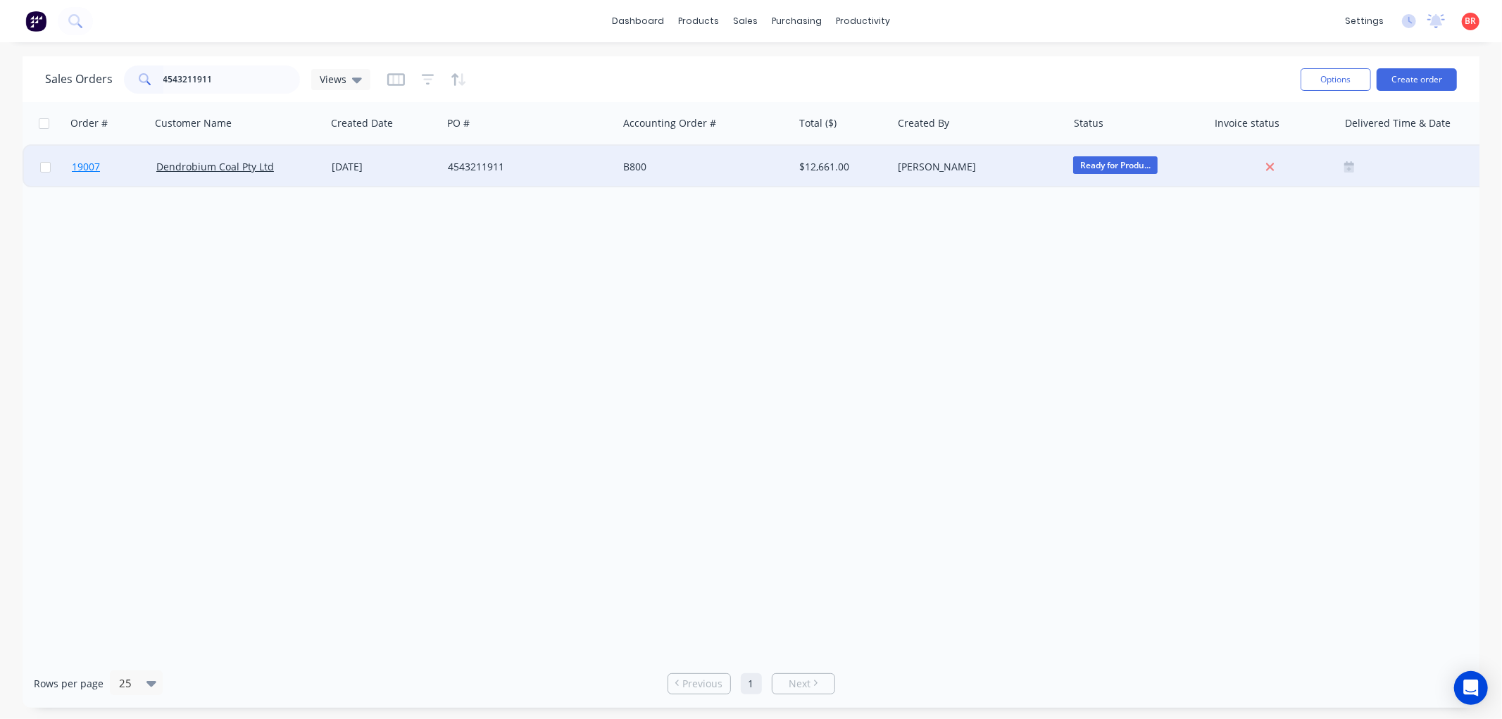
click at [94, 165] on span "19007" at bounding box center [86, 167] width 28 height 14
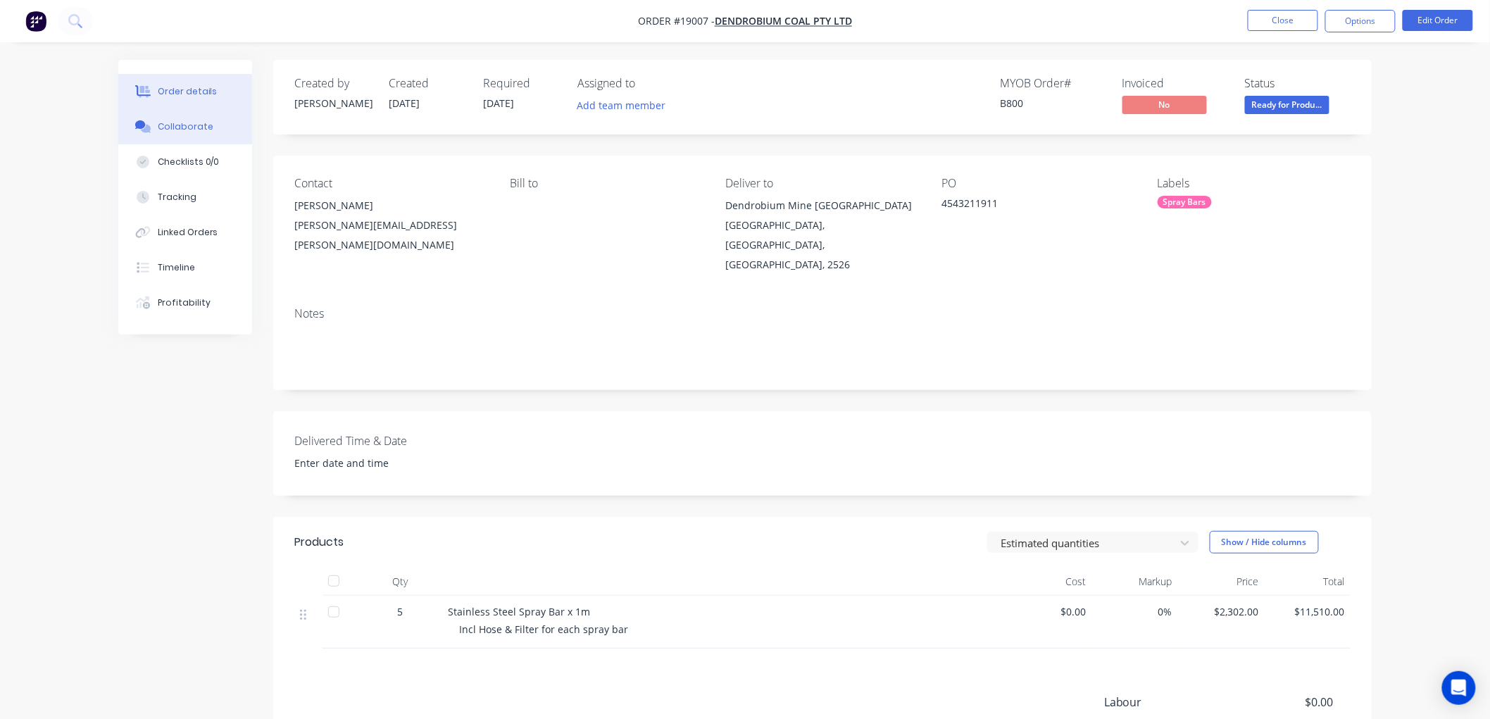
click at [168, 125] on div "Collaborate" at bounding box center [186, 126] width 56 height 13
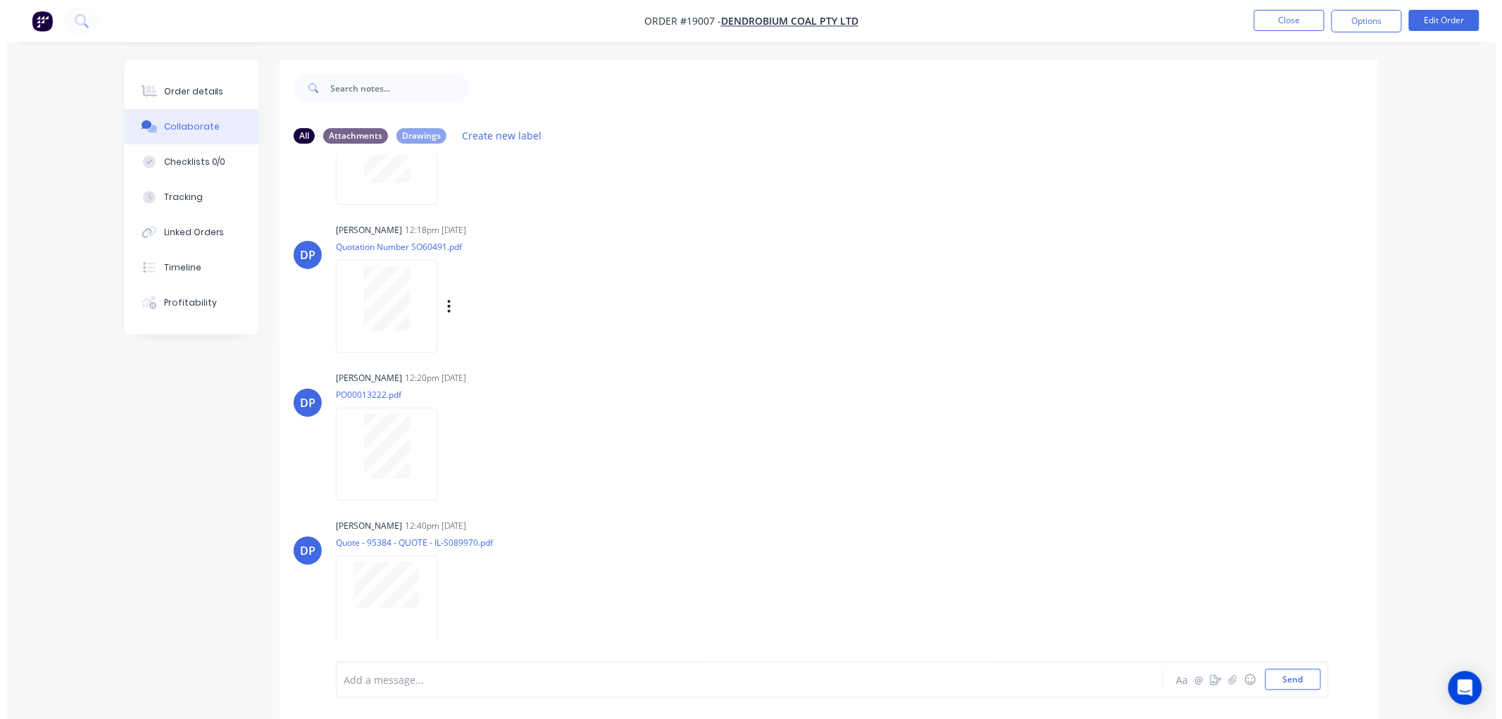
scroll to position [367, 0]
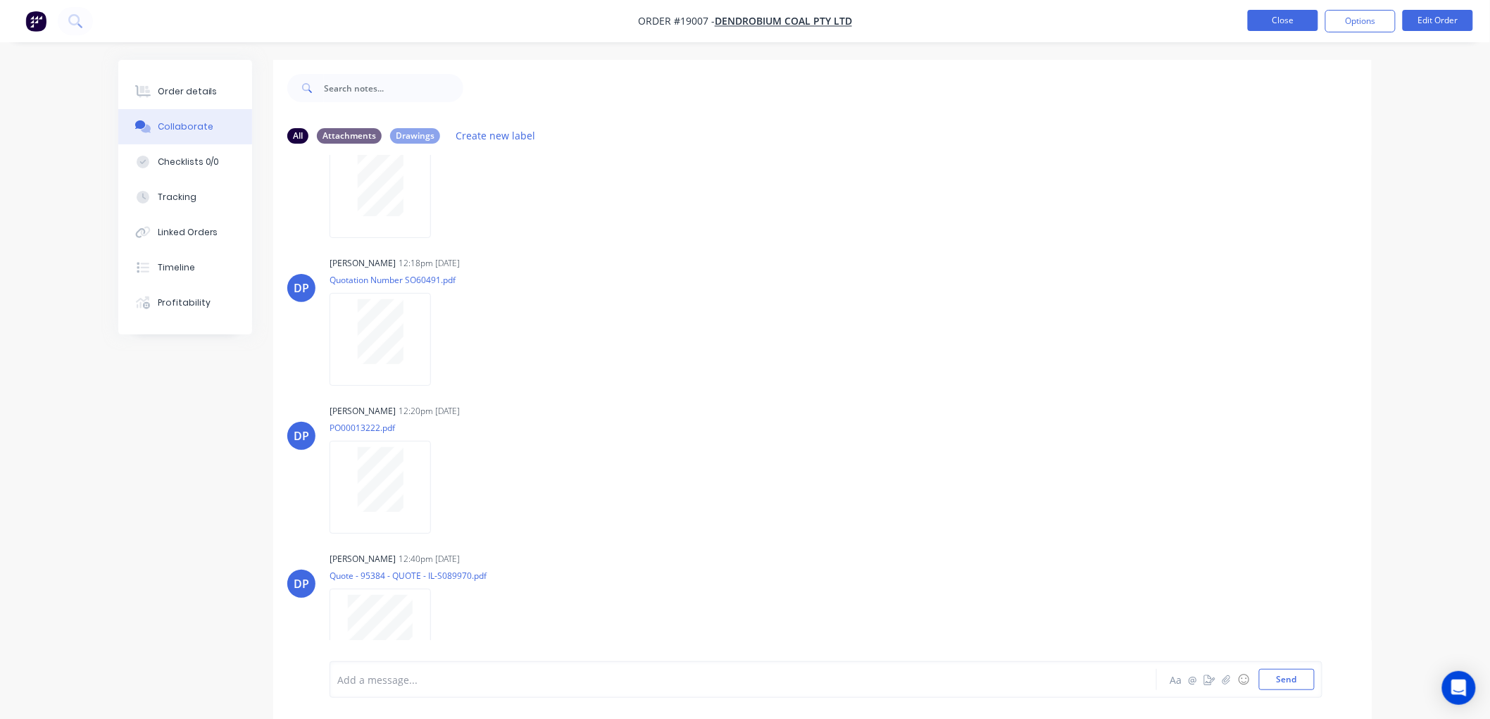
click at [1275, 18] on button "Close" at bounding box center [1282, 20] width 70 height 21
